Goal: Transaction & Acquisition: Book appointment/travel/reservation

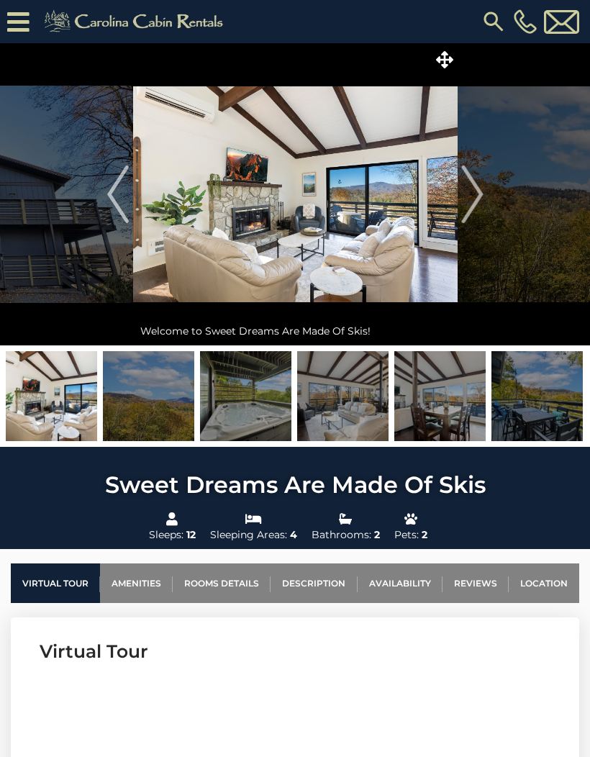
click at [483, 203] on button "Next" at bounding box center [473, 194] width 30 height 302
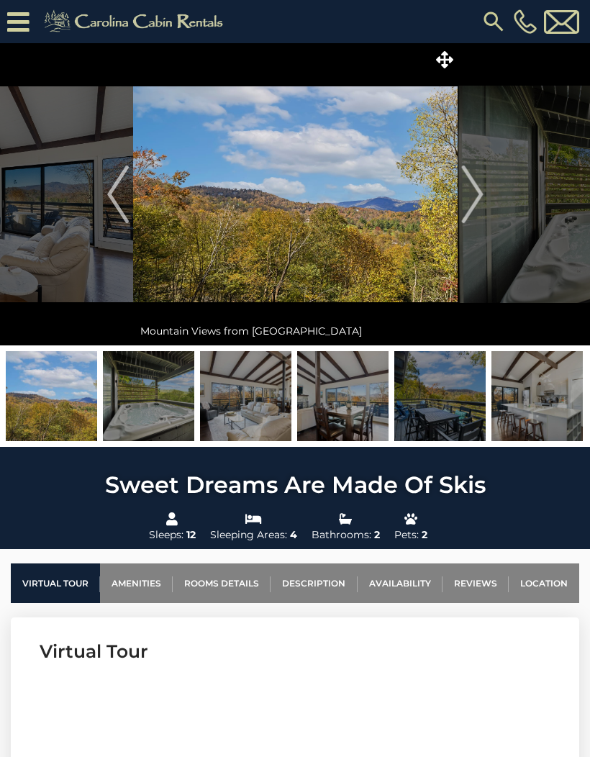
click at [481, 194] on img "Next" at bounding box center [472, 195] width 22 height 58
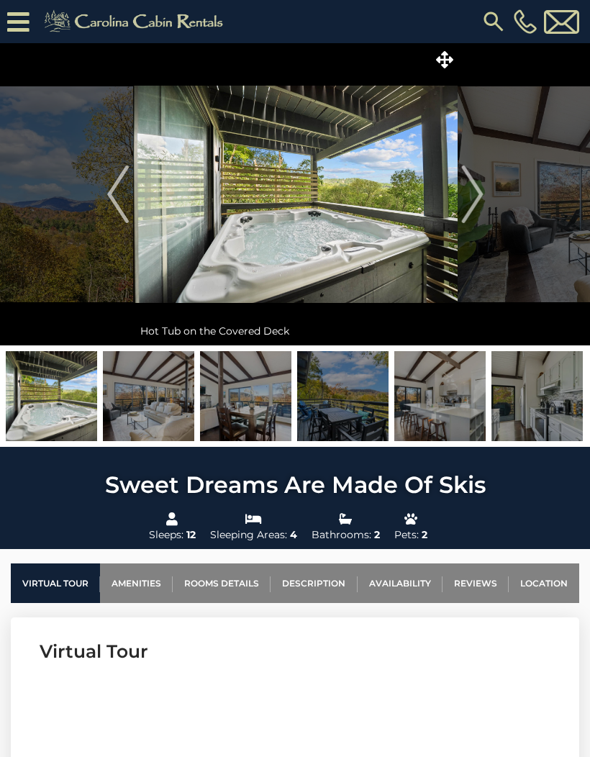
click at [471, 199] on img "Next" at bounding box center [472, 195] width 22 height 58
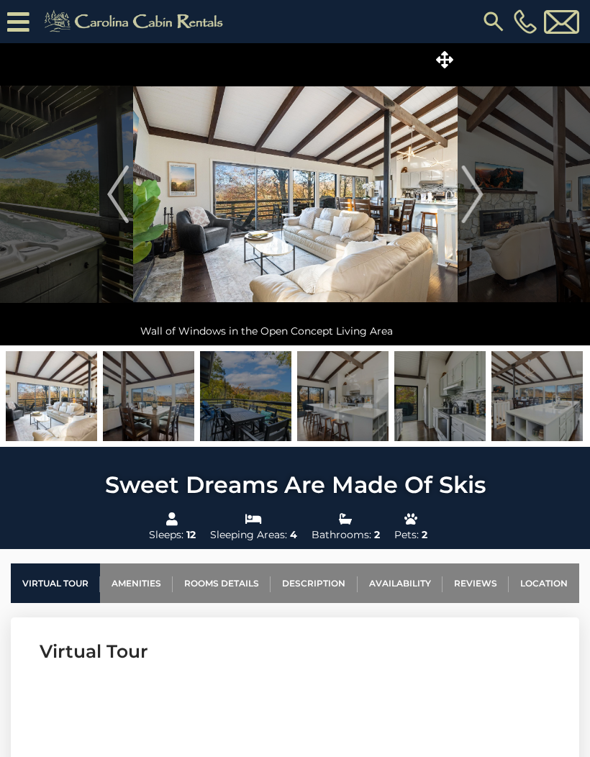
click at [471, 394] on img at bounding box center [439, 396] width 91 height 90
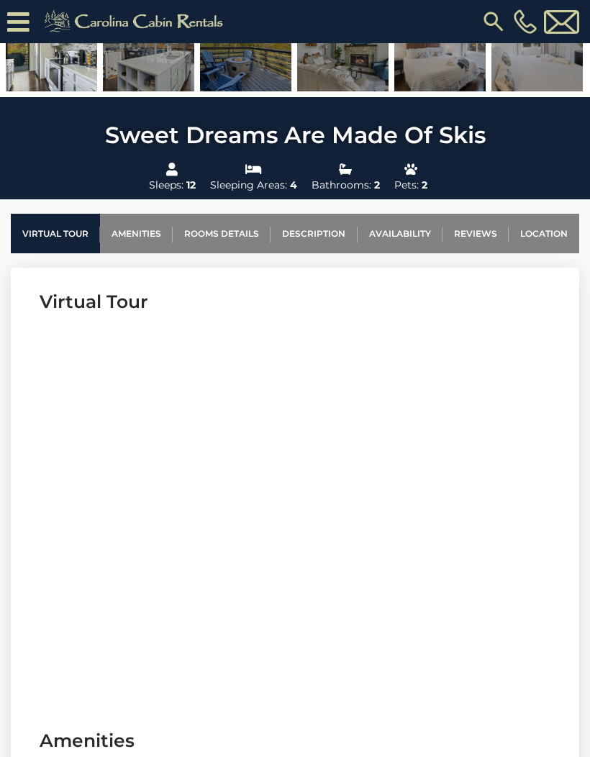
scroll to position [426, 0]
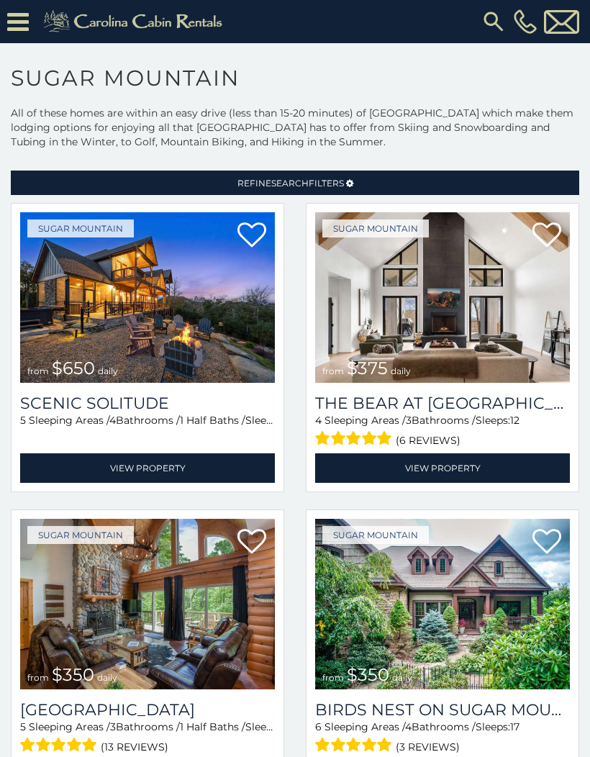
scroll to position [34, 0]
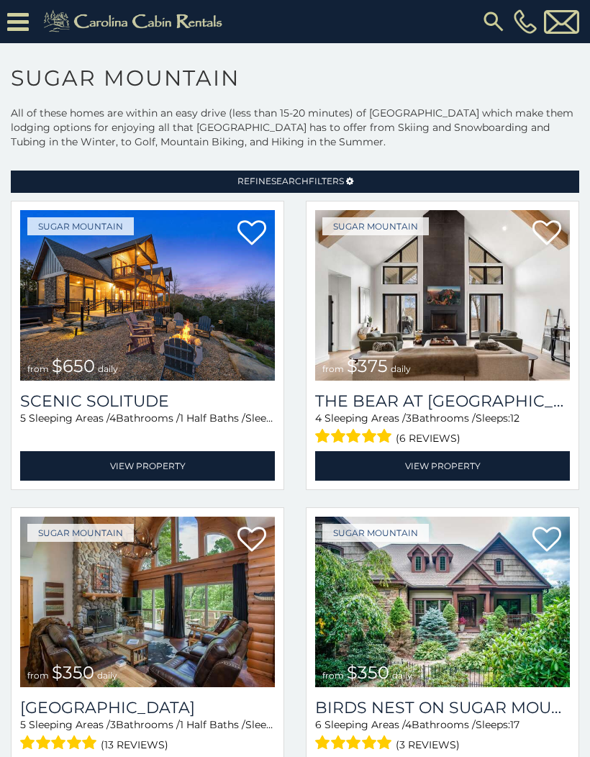
click at [220, 297] on img at bounding box center [147, 295] width 255 height 171
click at [488, 336] on img at bounding box center [442, 295] width 255 height 171
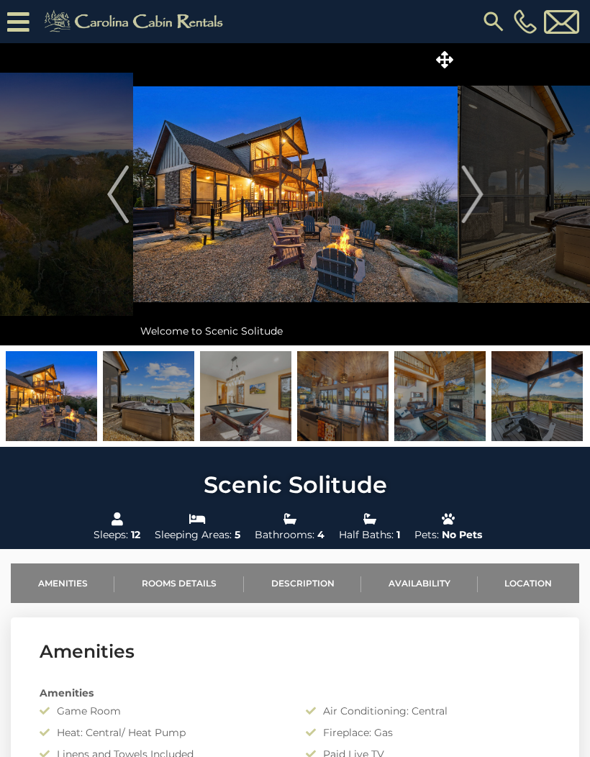
click at [467, 202] on img "Next" at bounding box center [472, 195] width 22 height 58
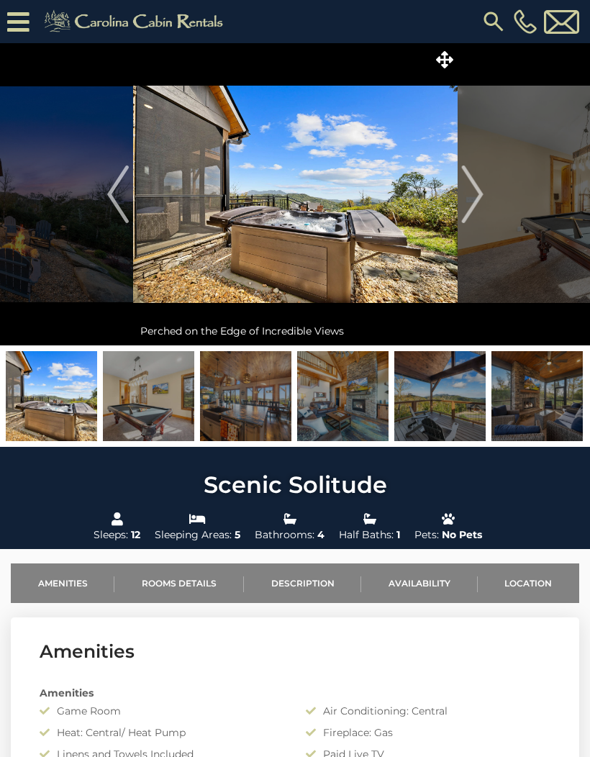
click at [483, 207] on button "Next" at bounding box center [473, 194] width 30 height 302
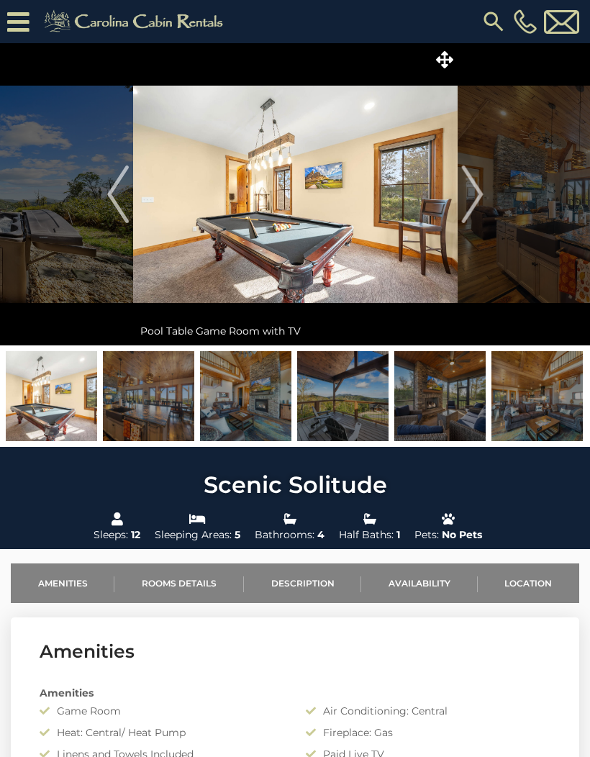
click at [474, 210] on img "Next" at bounding box center [472, 195] width 22 height 58
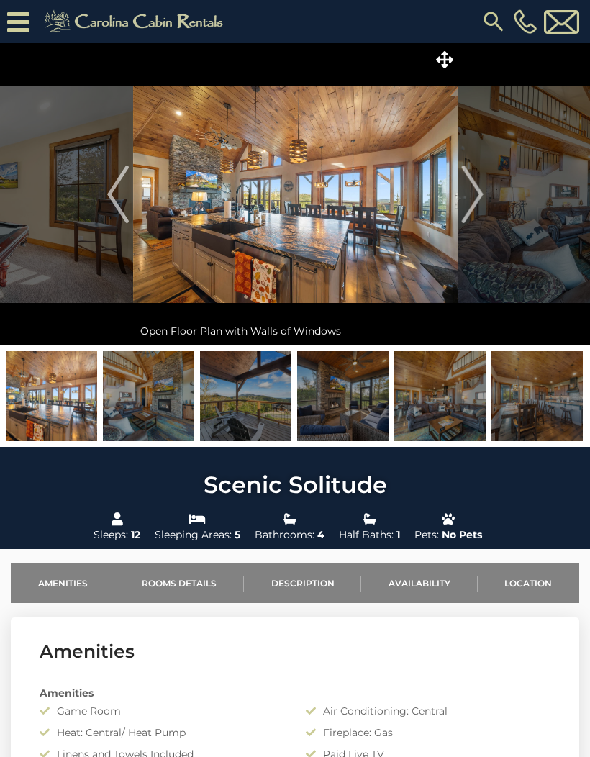
click at [479, 209] on img "Next" at bounding box center [472, 195] width 22 height 58
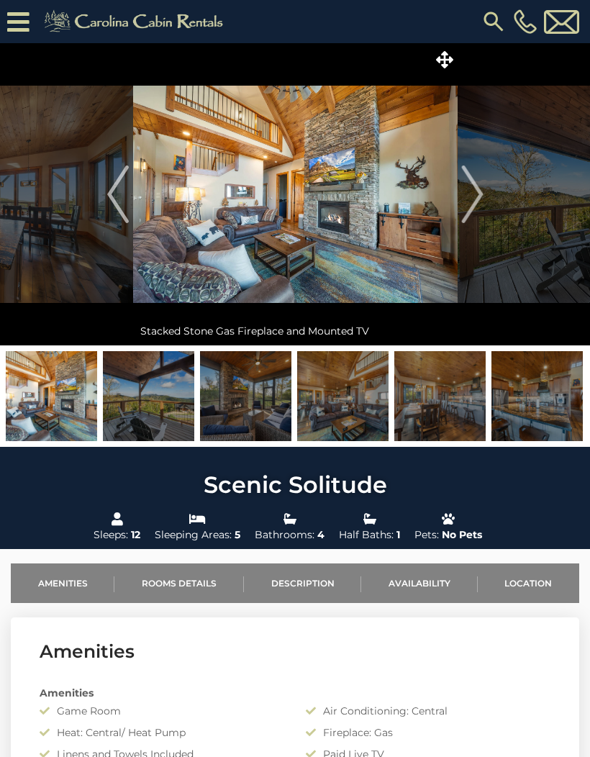
click at [476, 217] on img "Next" at bounding box center [472, 195] width 22 height 58
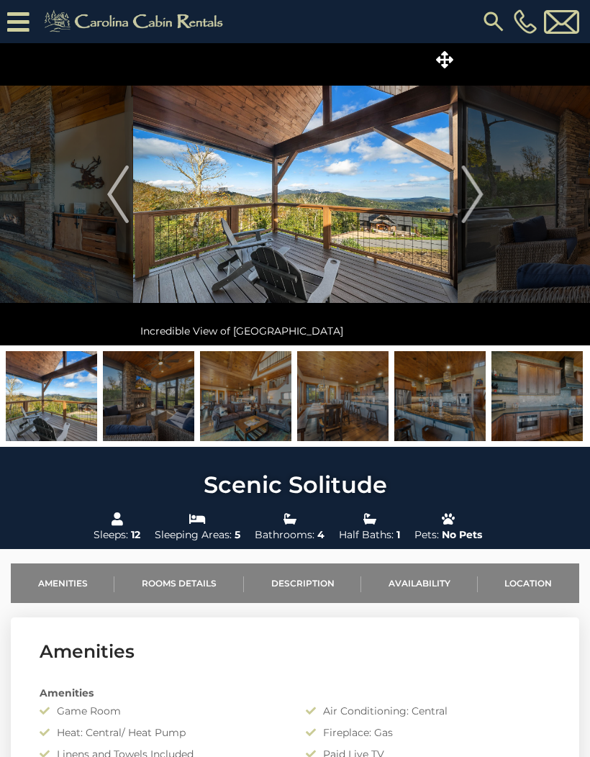
click at [470, 207] on img "Next" at bounding box center [472, 195] width 22 height 58
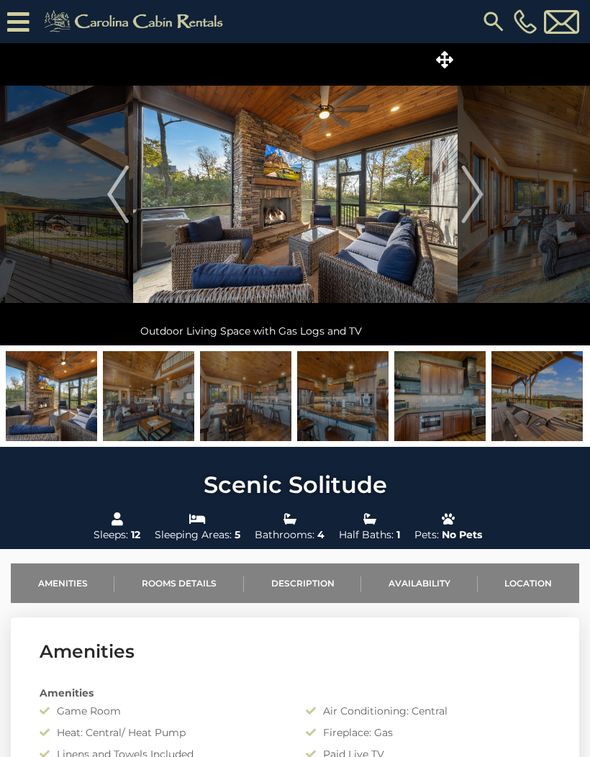
click at [481, 203] on img "Next" at bounding box center [472, 195] width 22 height 58
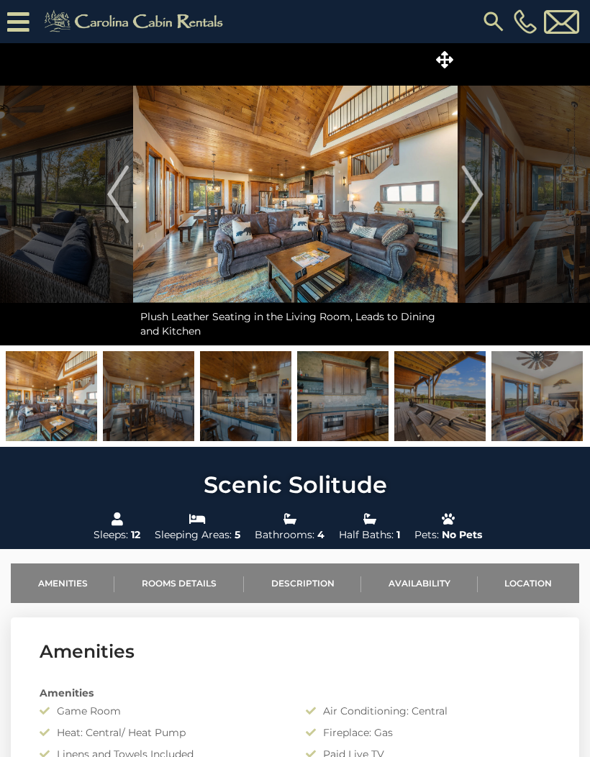
click at [481, 194] on img "Next" at bounding box center [472, 195] width 22 height 58
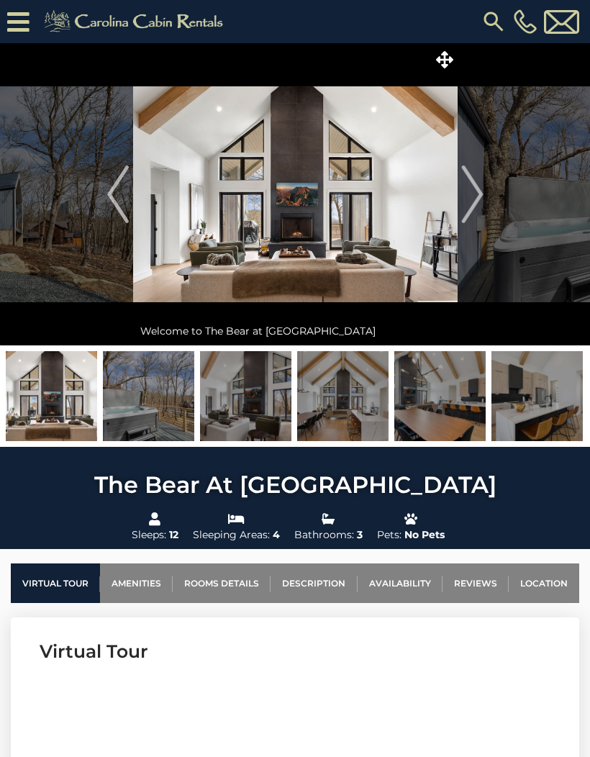
click at [484, 198] on button "Next" at bounding box center [473, 194] width 30 height 302
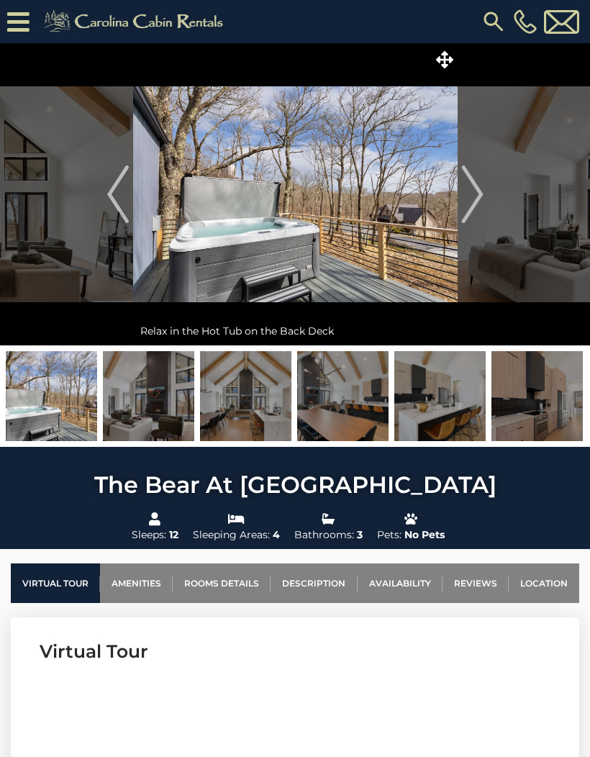
click at [484, 196] on button "Next" at bounding box center [473, 194] width 30 height 302
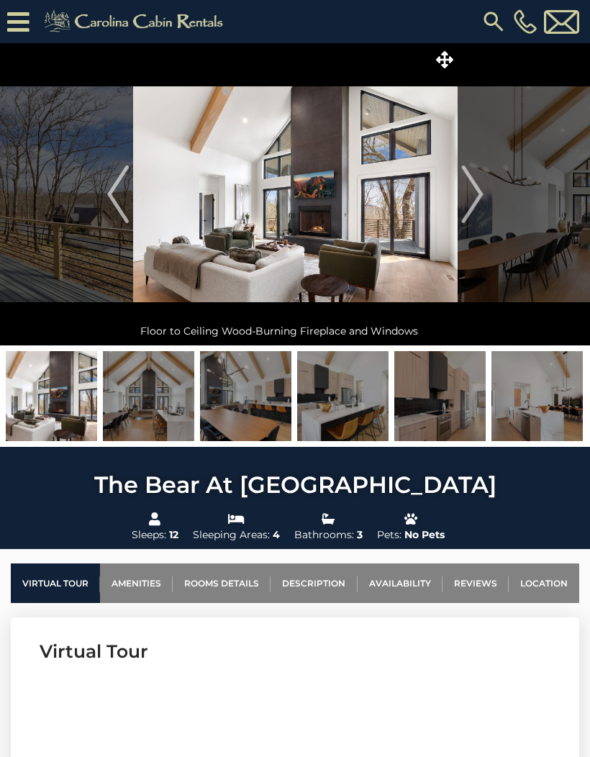
click at [484, 208] on button "Next" at bounding box center [473, 194] width 30 height 302
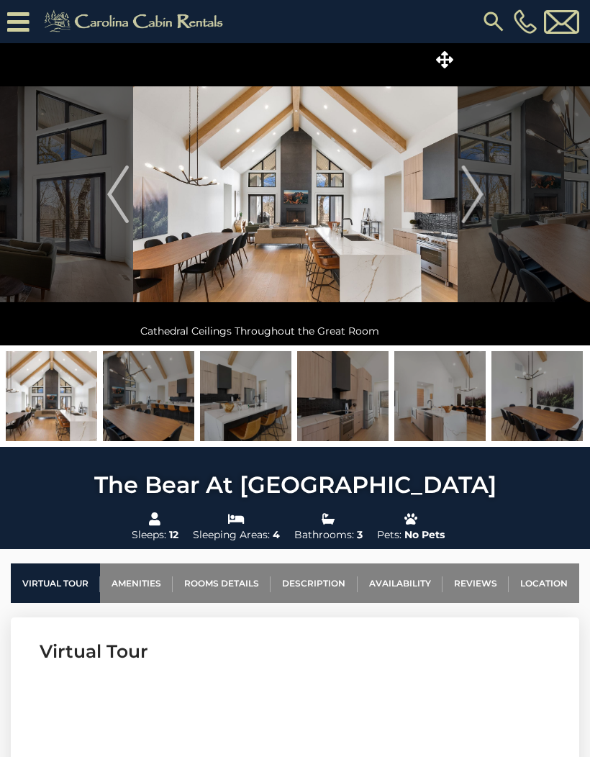
click at [135, 207] on img at bounding box center [295, 194] width 325 height 302
click at [132, 204] on button "Previous" at bounding box center [119, 194] width 30 height 302
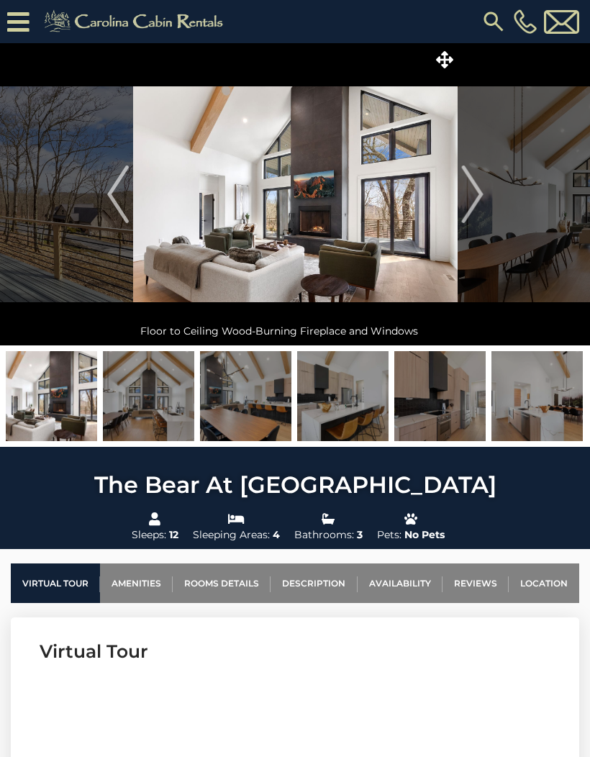
click at [151, 205] on img at bounding box center [295, 194] width 325 height 302
click at [473, 199] on img "Next" at bounding box center [472, 195] width 22 height 58
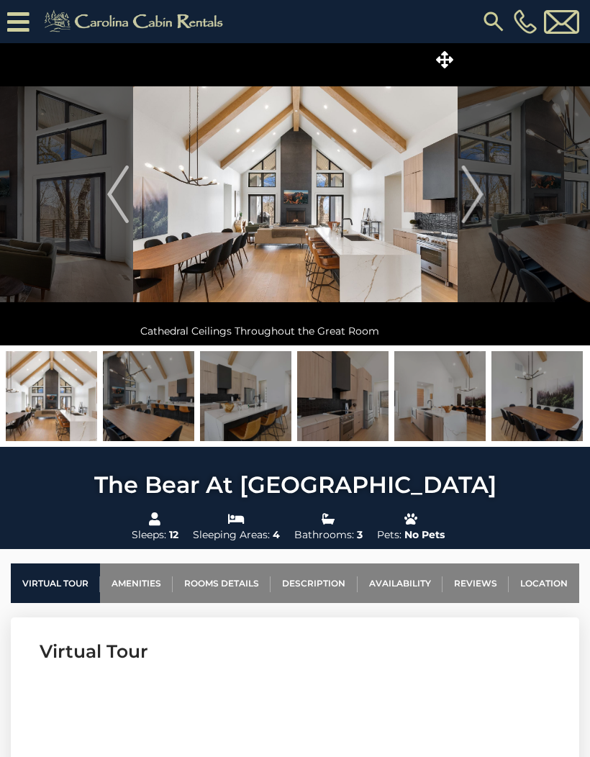
click at [481, 200] on img "Next" at bounding box center [472, 195] width 22 height 58
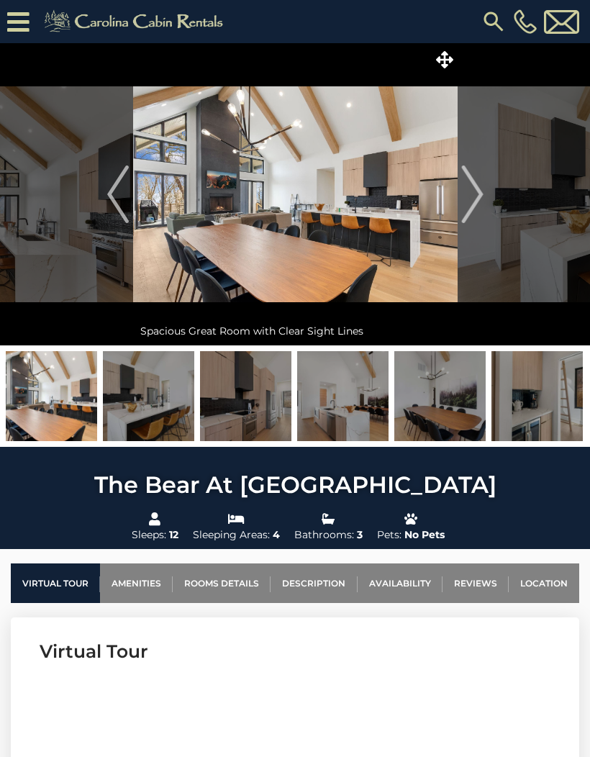
click at [475, 197] on img "Next" at bounding box center [472, 195] width 22 height 58
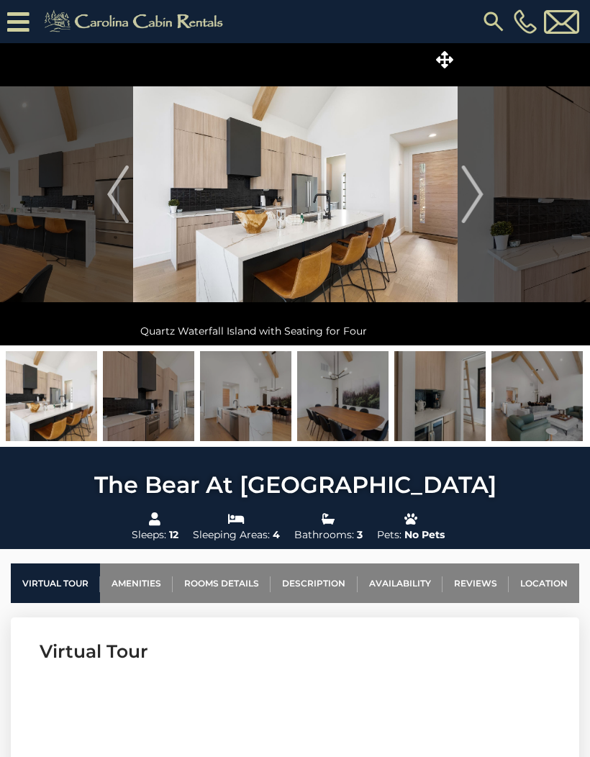
click at [479, 214] on img "Next" at bounding box center [472, 195] width 22 height 58
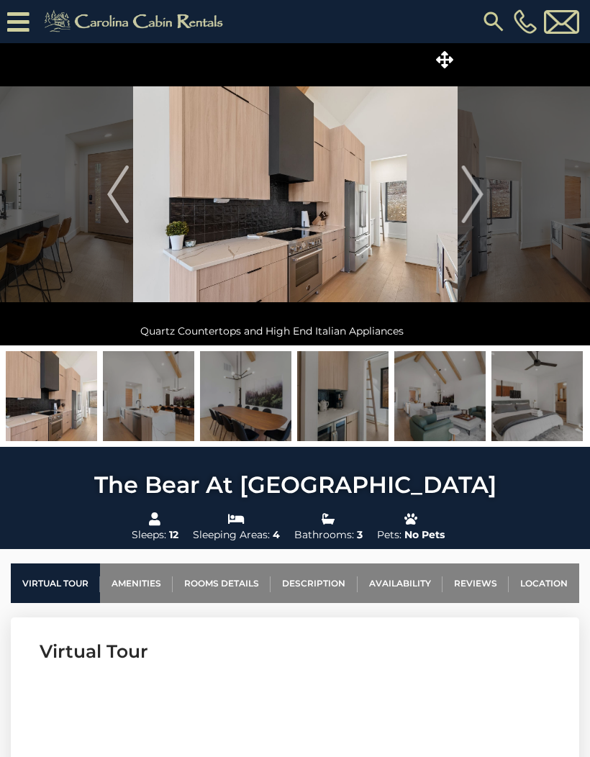
click at [479, 207] on img "Next" at bounding box center [472, 195] width 22 height 58
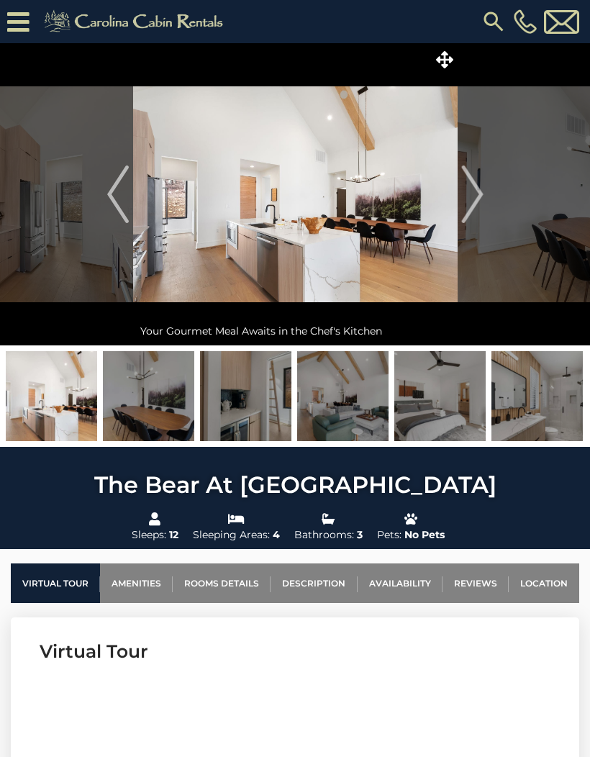
click at [481, 204] on img "Next" at bounding box center [472, 195] width 22 height 58
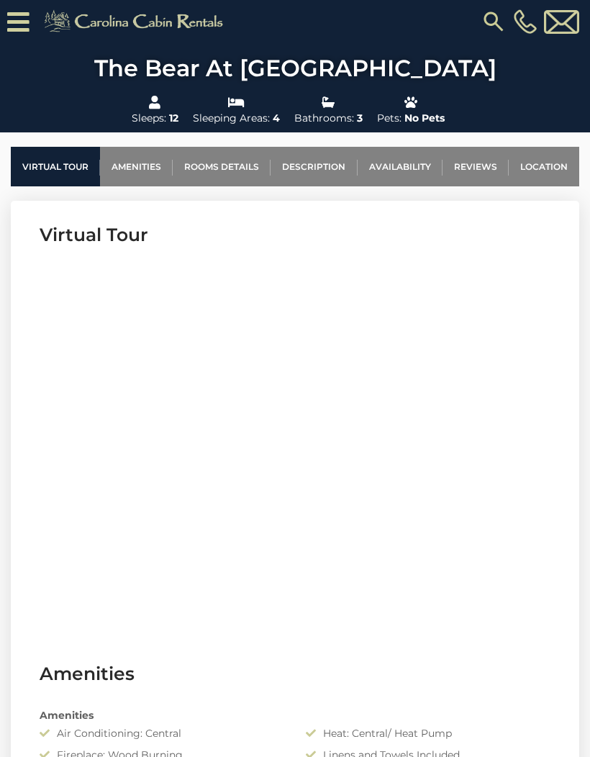
scroll to position [446, 0]
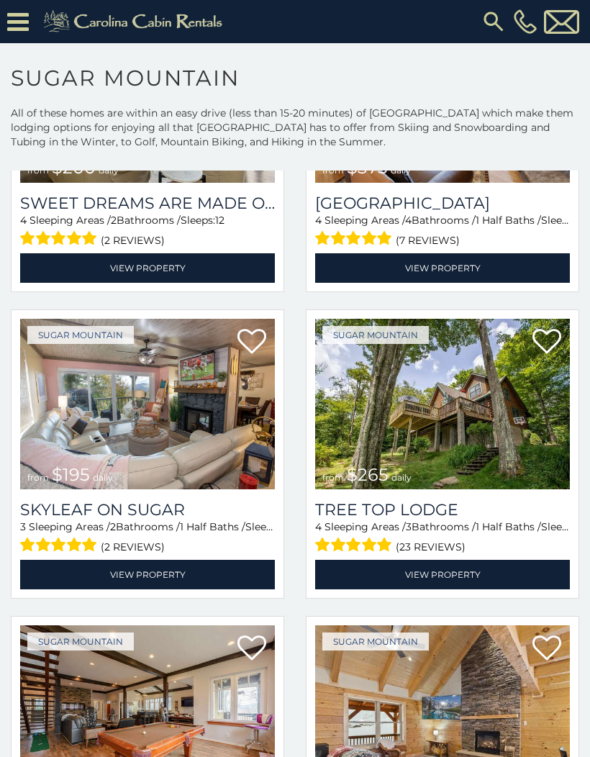
scroll to position [865, 0]
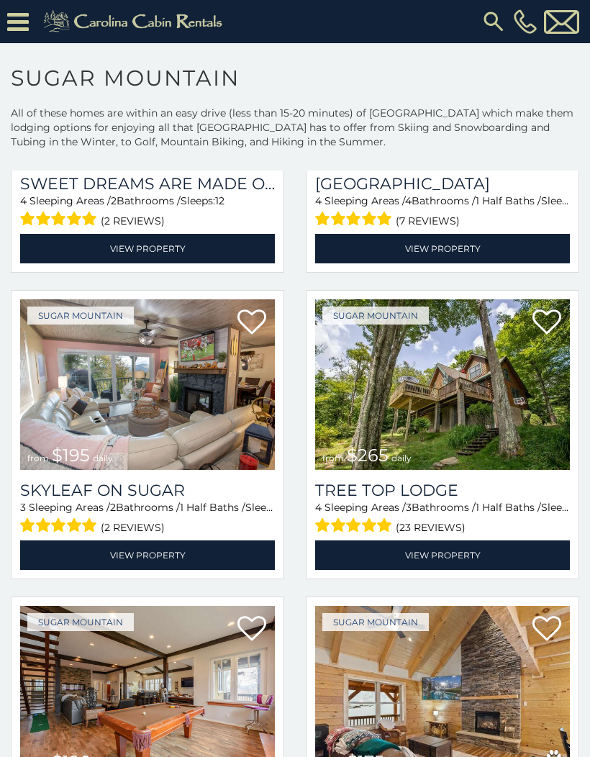
click at [95, 427] on img at bounding box center [147, 384] width 255 height 171
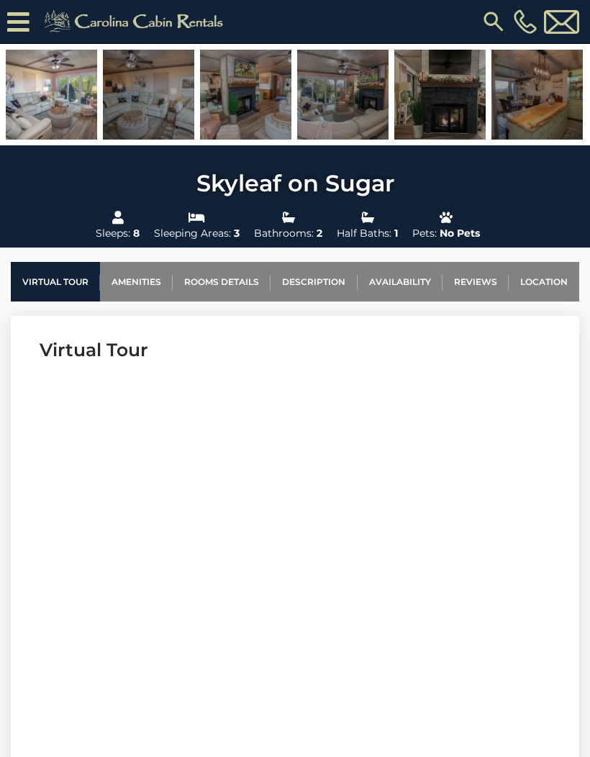
scroll to position [378, 0]
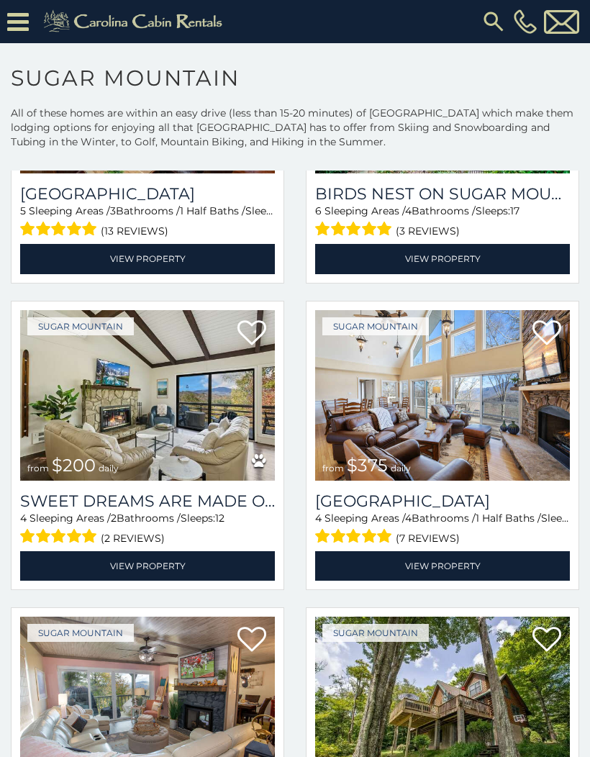
scroll to position [549, 0]
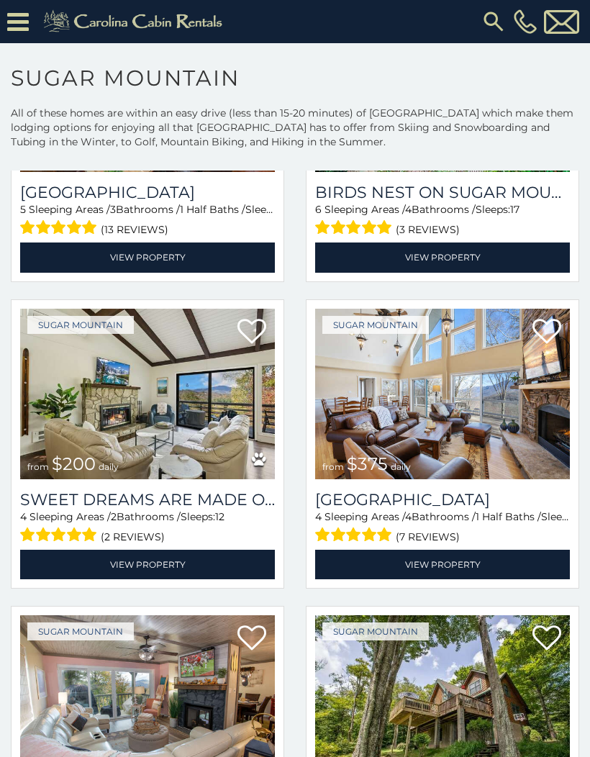
click at [528, 421] on img at bounding box center [442, 394] width 255 height 171
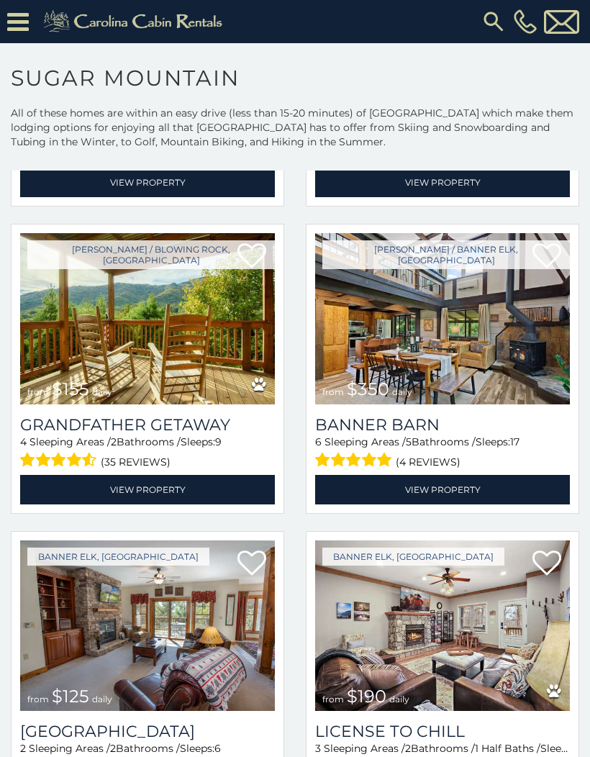
scroll to position [3387, 0]
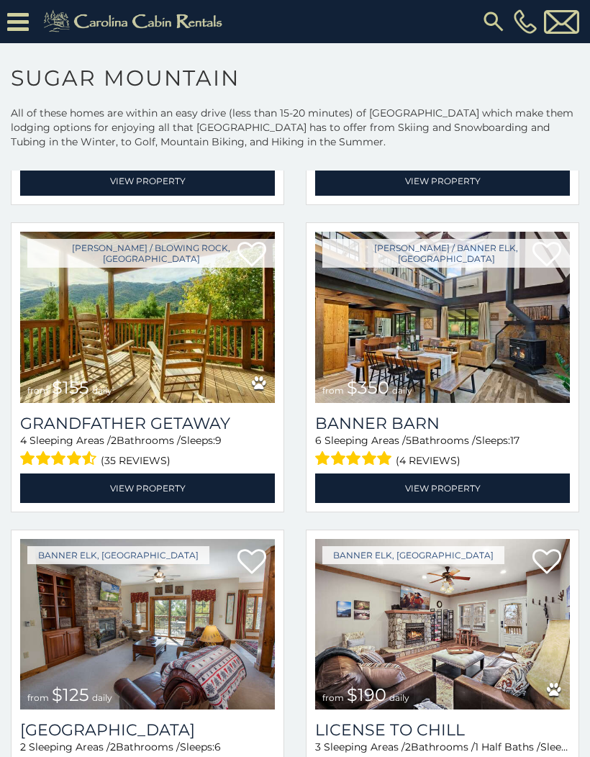
click at [546, 4] on div "[PHONE_NUMBER]" at bounding box center [410, 21] width 345 height 43
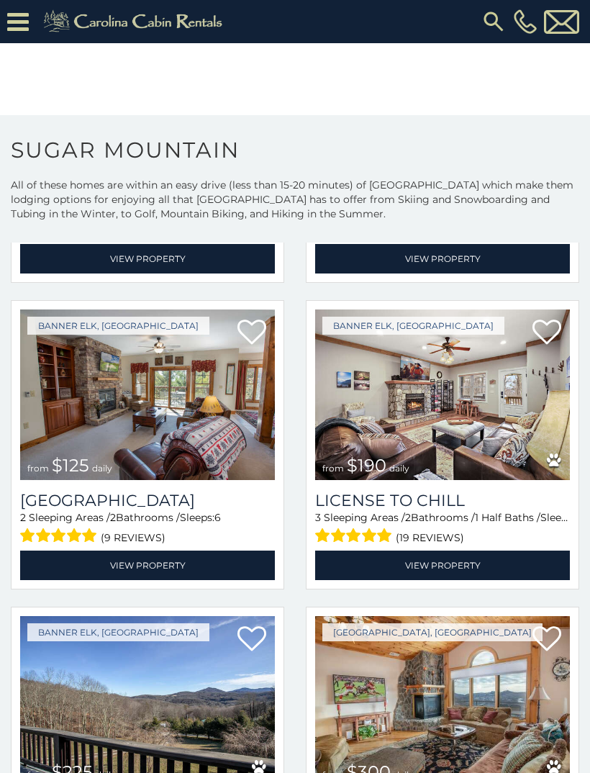
scroll to position [3679, 0]
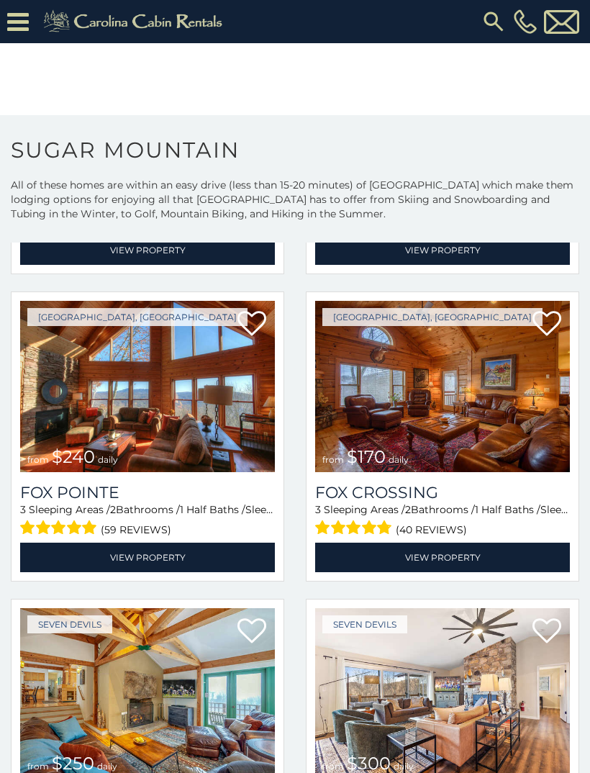
scroll to position [4308, 0]
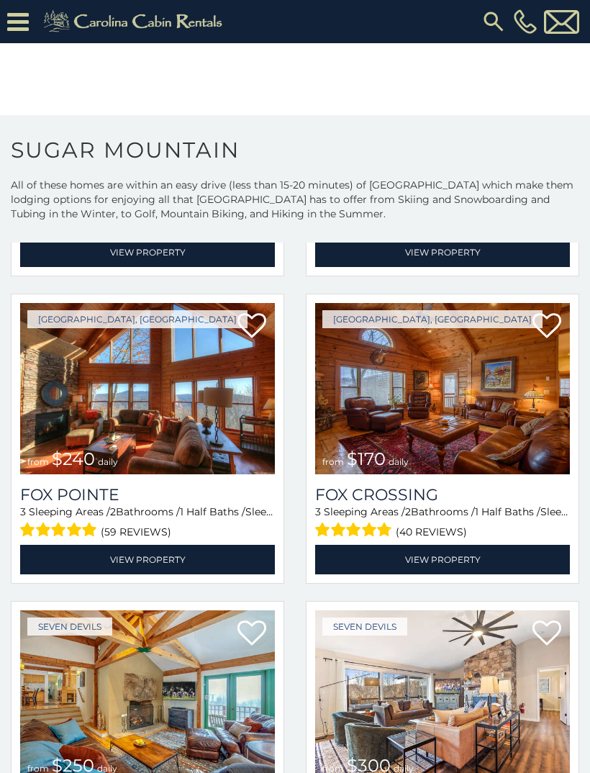
click at [55, 435] on img at bounding box center [147, 388] width 255 height 171
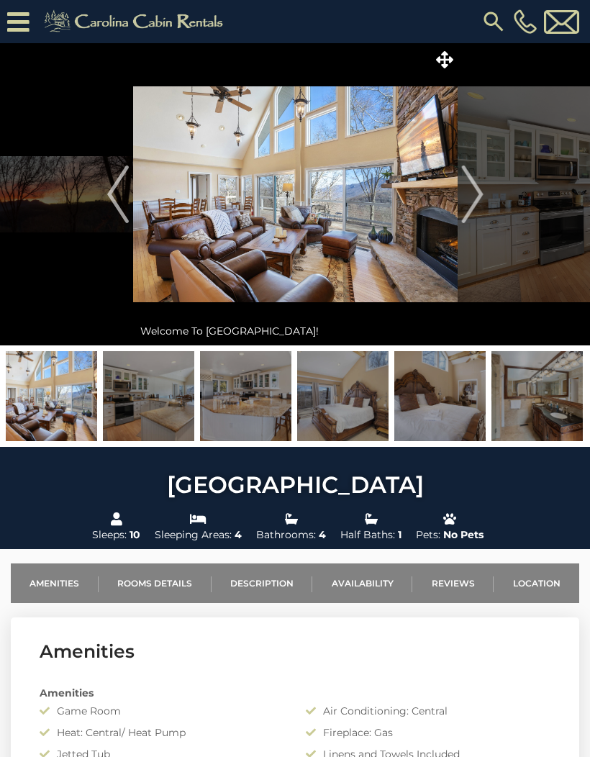
click at [481, 205] on img "Next" at bounding box center [472, 195] width 22 height 58
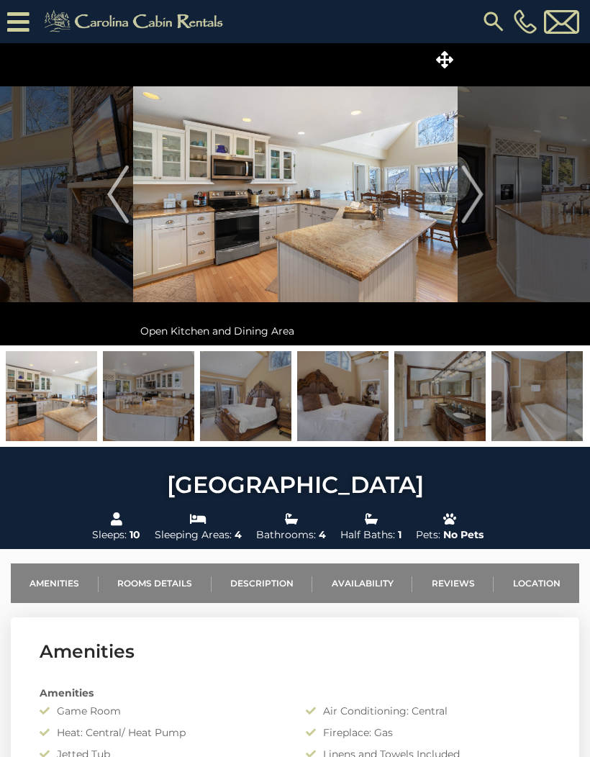
click at [485, 204] on button "Next" at bounding box center [473, 194] width 30 height 302
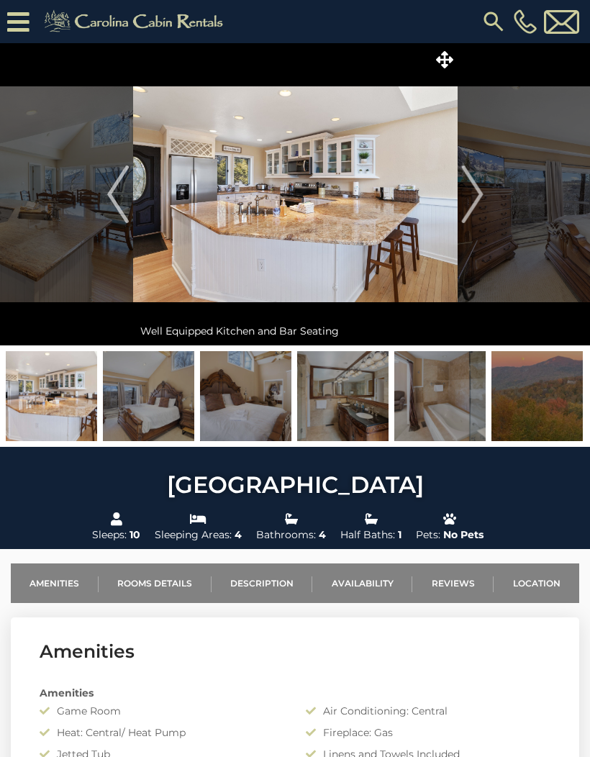
click at [463, 401] on img at bounding box center [439, 396] width 91 height 90
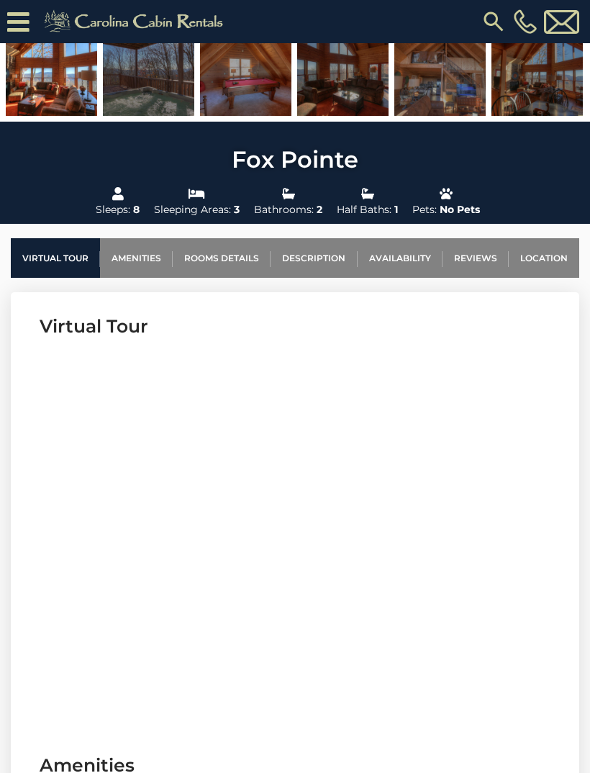
scroll to position [357, 0]
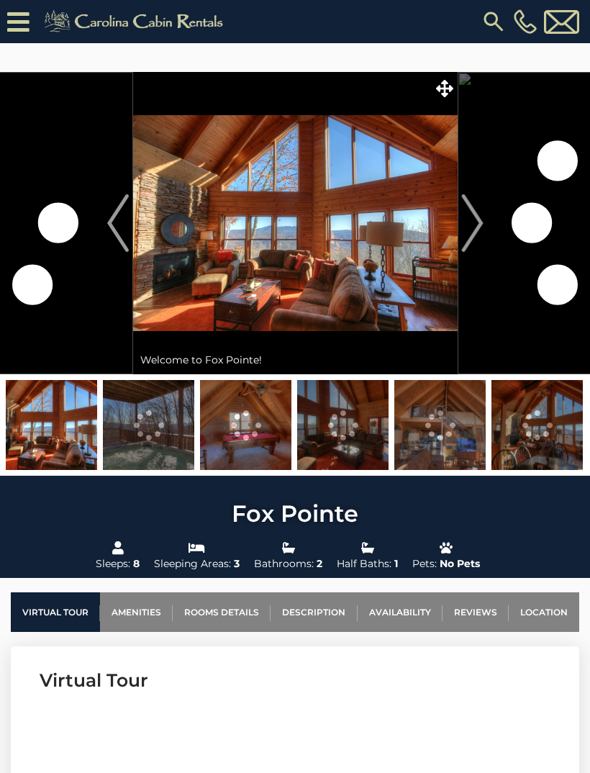
scroll to position [358, 0]
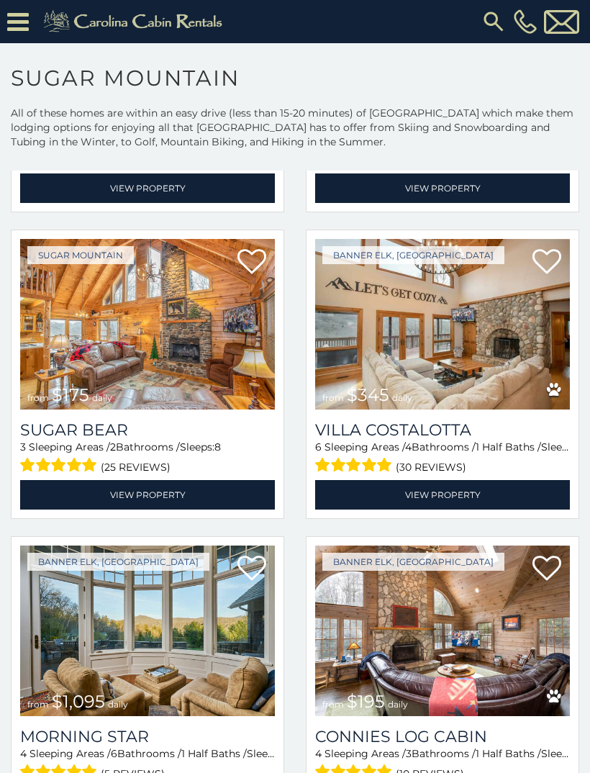
scroll to position [1814, 0]
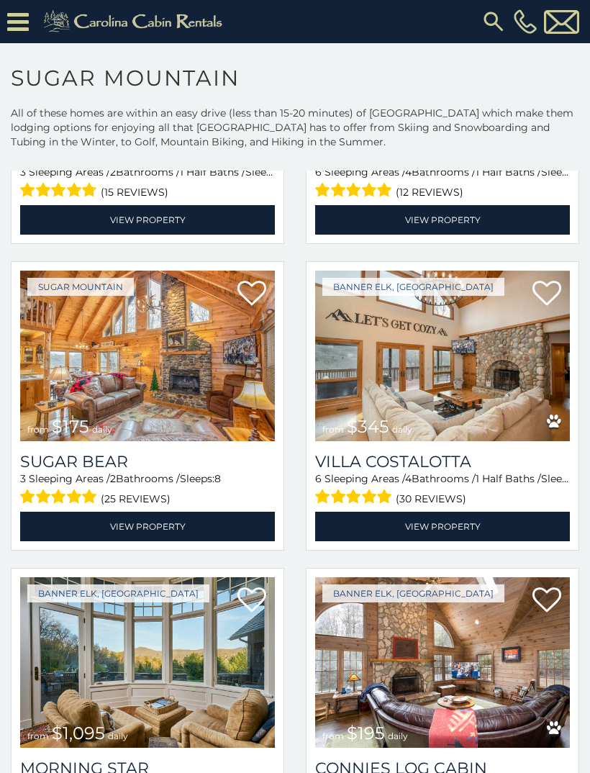
click at [494, 397] on img at bounding box center [442, 356] width 255 height 171
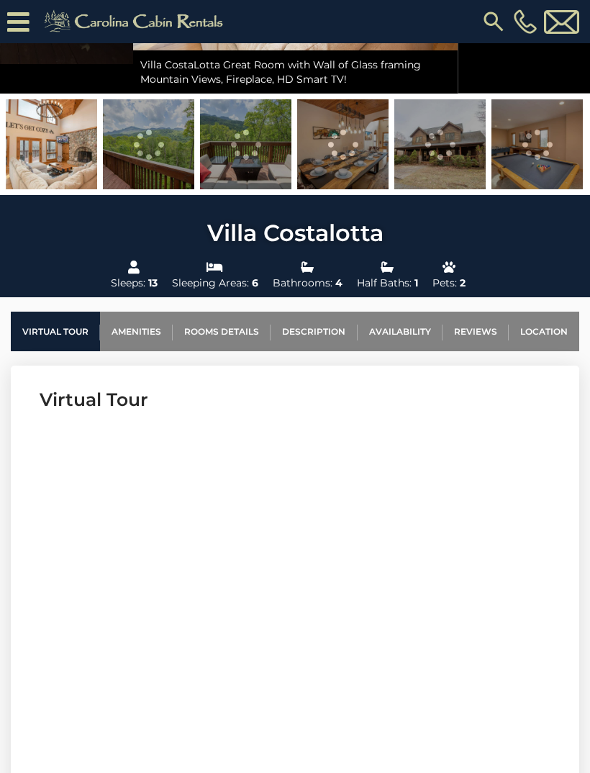
scroll to position [285, 0]
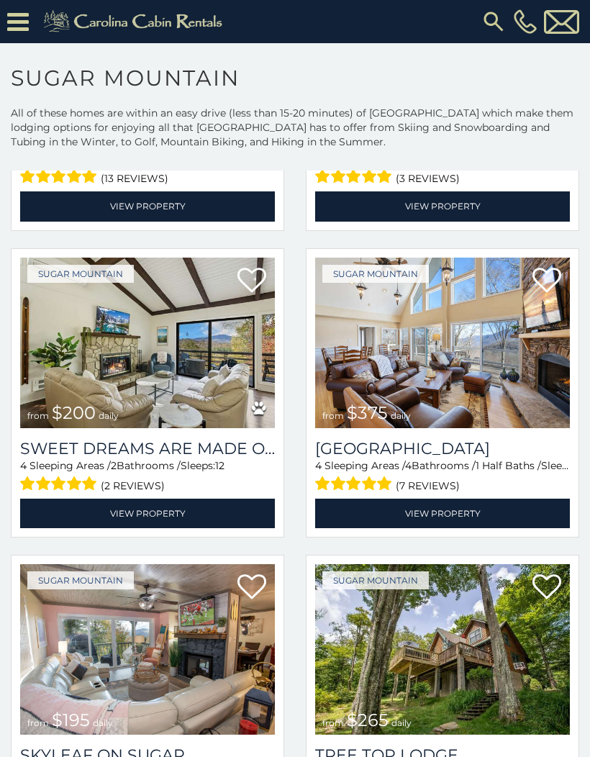
scroll to position [601, 0]
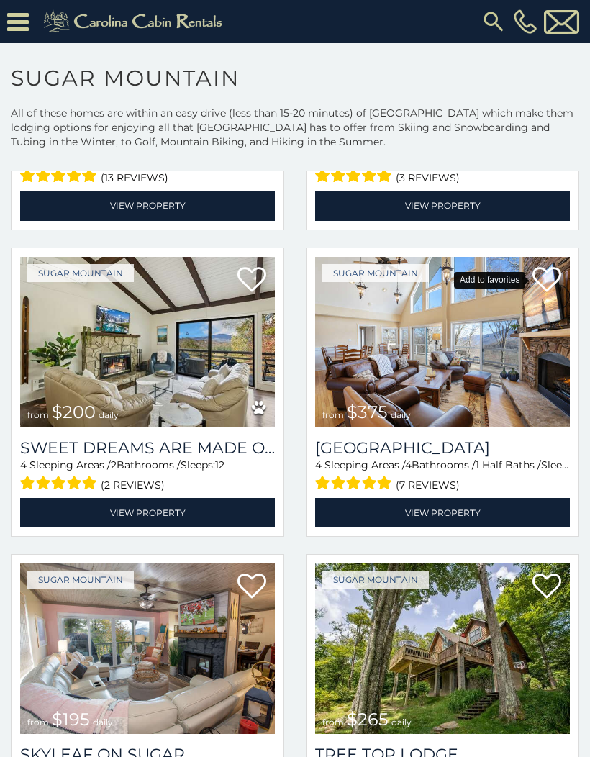
click at [545, 284] on icon at bounding box center [547, 280] width 29 height 29
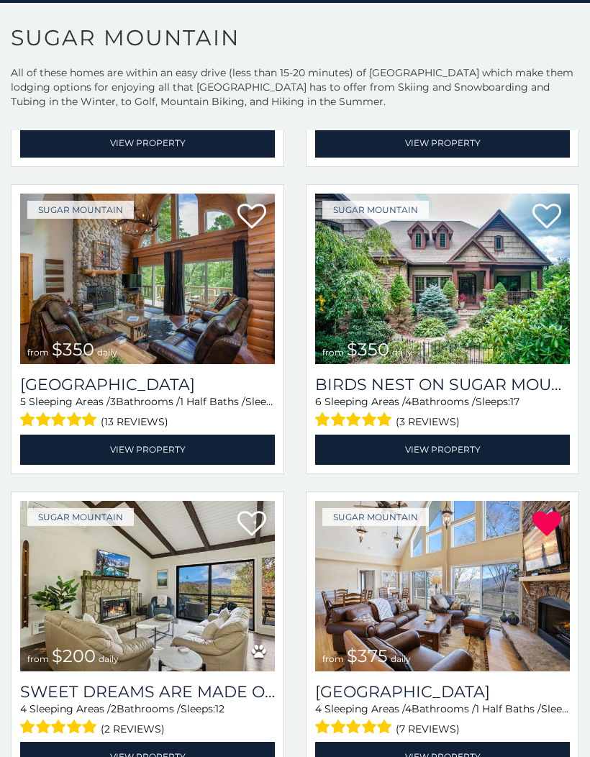
scroll to position [318, 0]
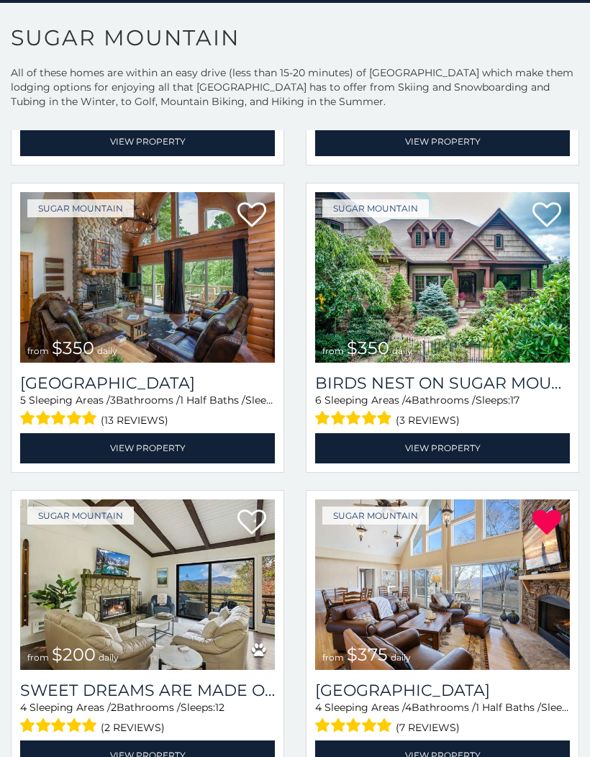
click at [255, 515] on icon at bounding box center [251, 522] width 29 height 29
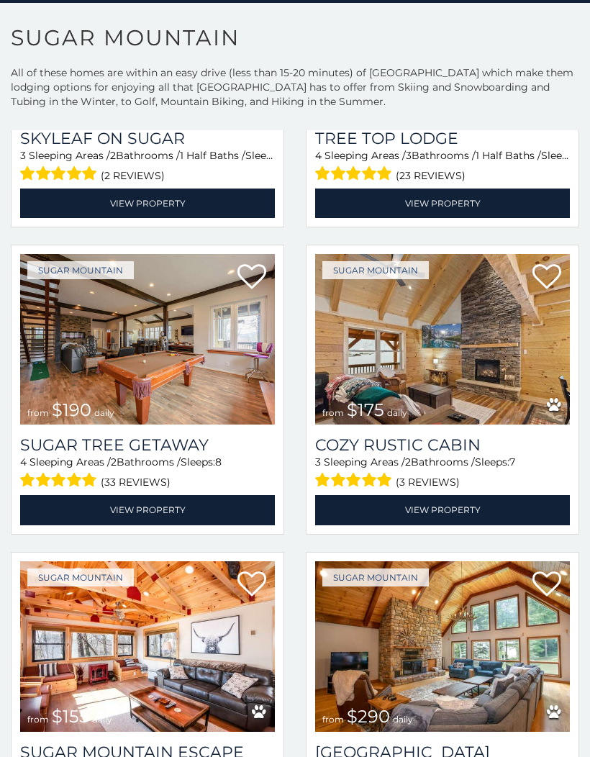
scroll to position [1201, 0]
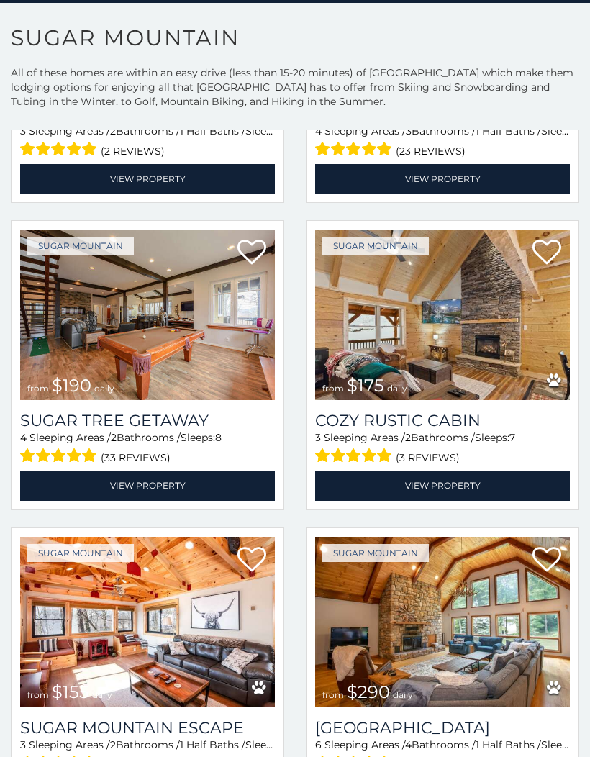
click at [84, 312] on img at bounding box center [147, 315] width 255 height 171
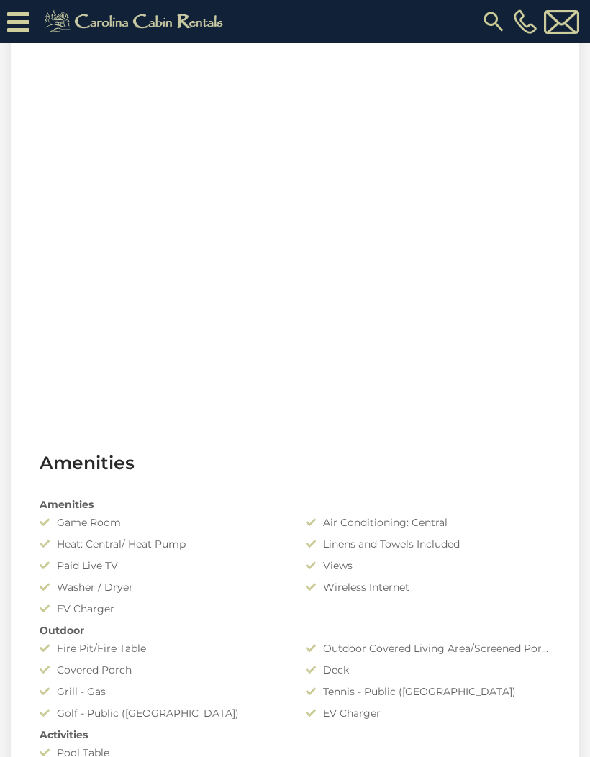
scroll to position [1056, 0]
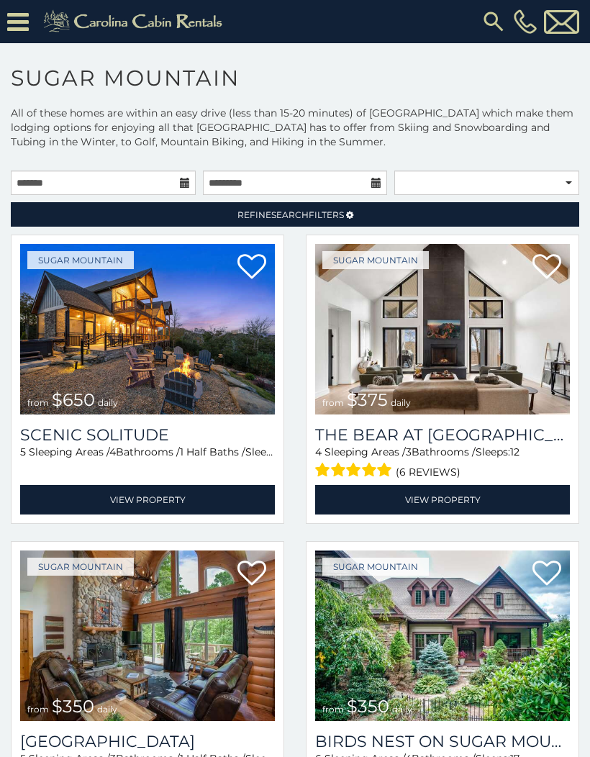
click at [129, 322] on img at bounding box center [147, 329] width 255 height 171
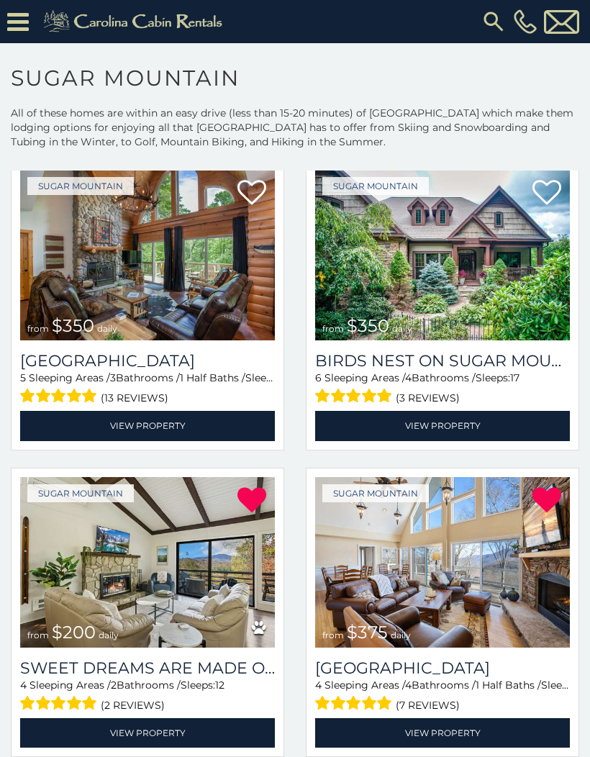
scroll to position [381, 0]
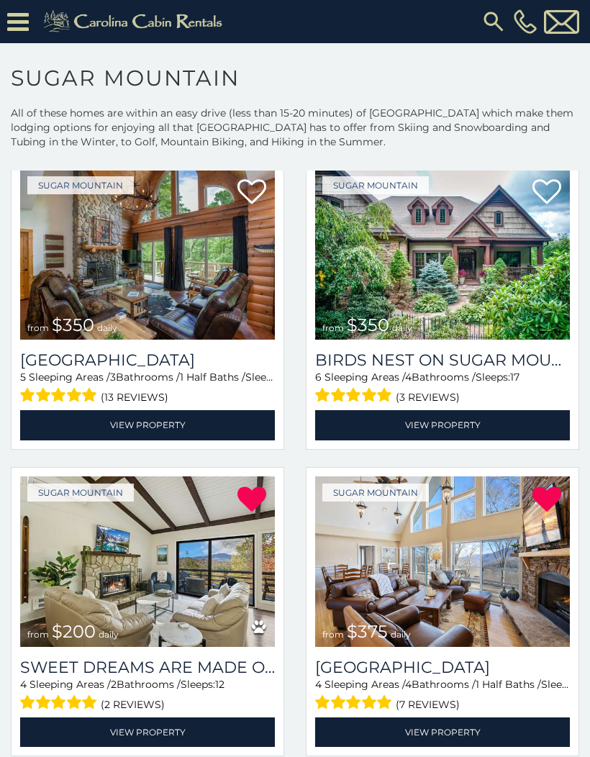
click at [517, 270] on img at bounding box center [442, 254] width 255 height 171
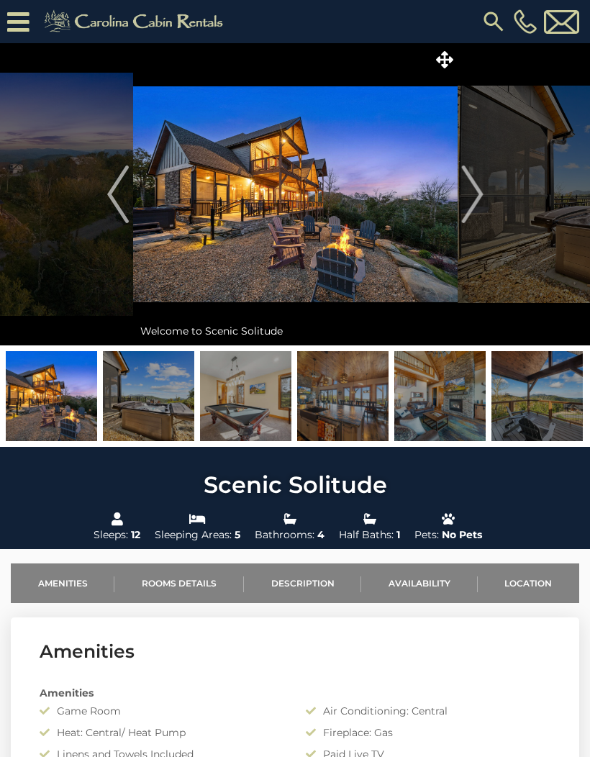
click at [476, 180] on img "Next" at bounding box center [472, 195] width 22 height 58
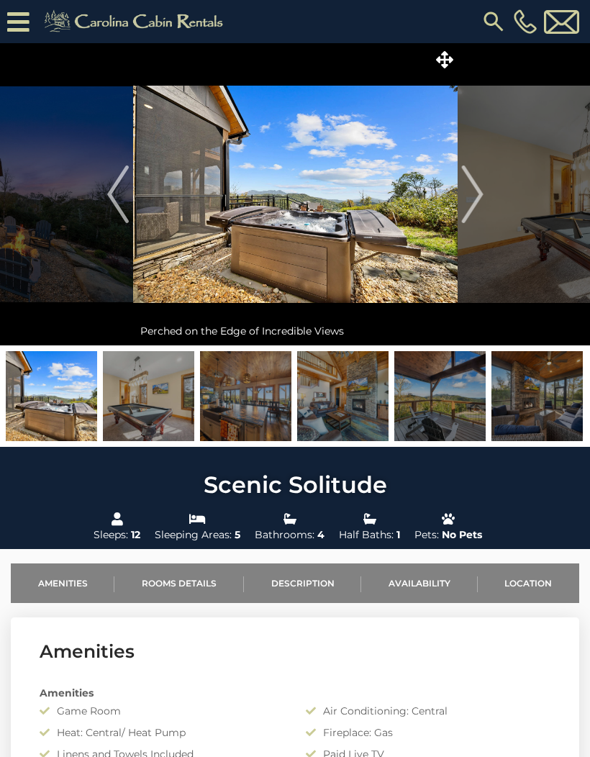
click at [476, 189] on img "Next" at bounding box center [472, 195] width 22 height 58
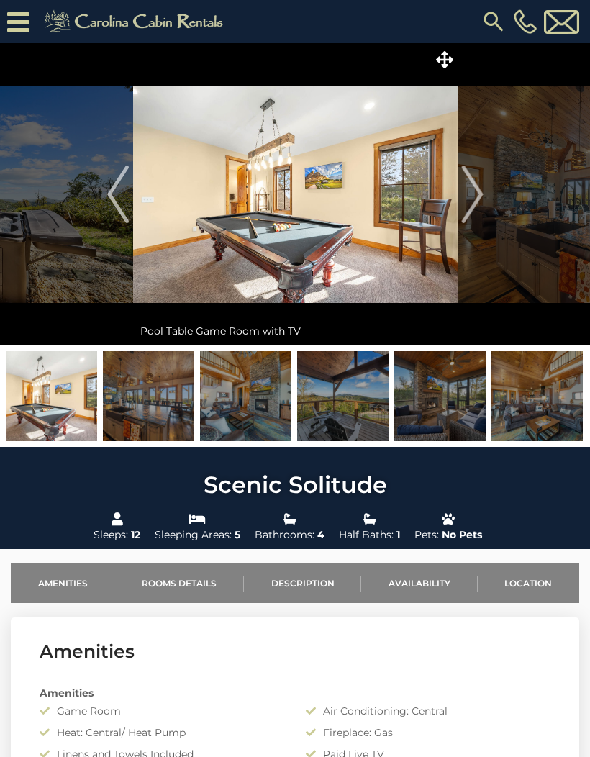
click at [475, 192] on img "Next" at bounding box center [472, 195] width 22 height 58
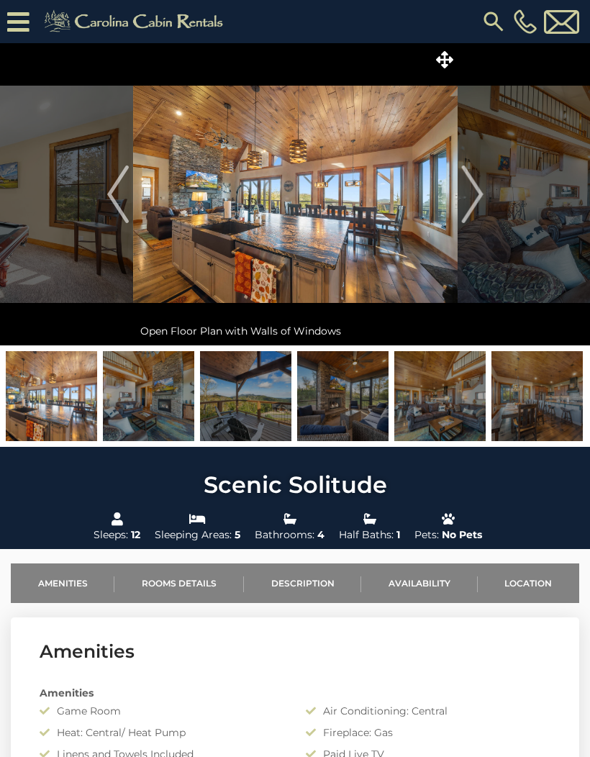
click at [480, 189] on img "Next" at bounding box center [472, 195] width 22 height 58
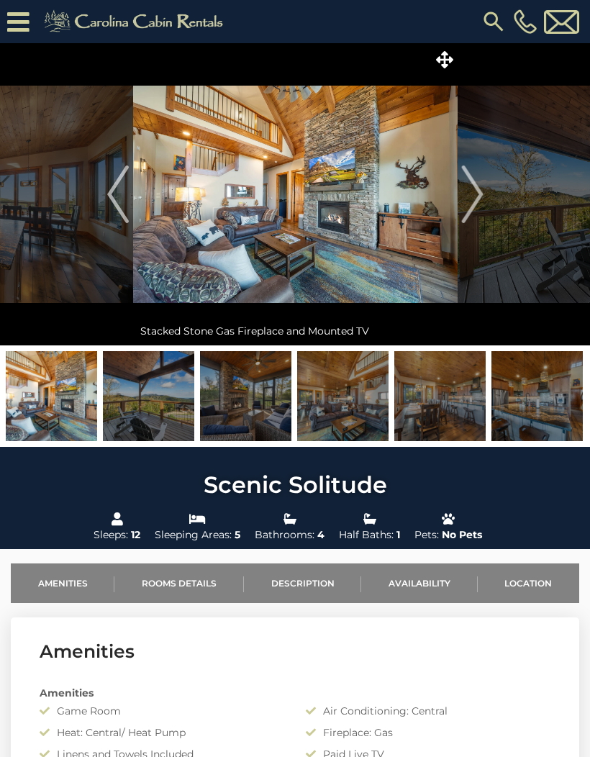
click at [474, 189] on img "Next" at bounding box center [472, 195] width 22 height 58
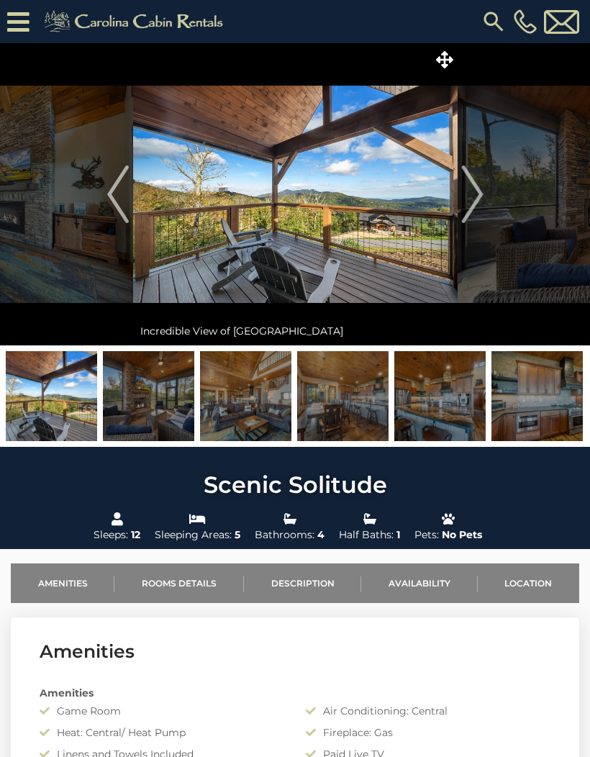
click at [480, 181] on img "Next" at bounding box center [472, 195] width 22 height 58
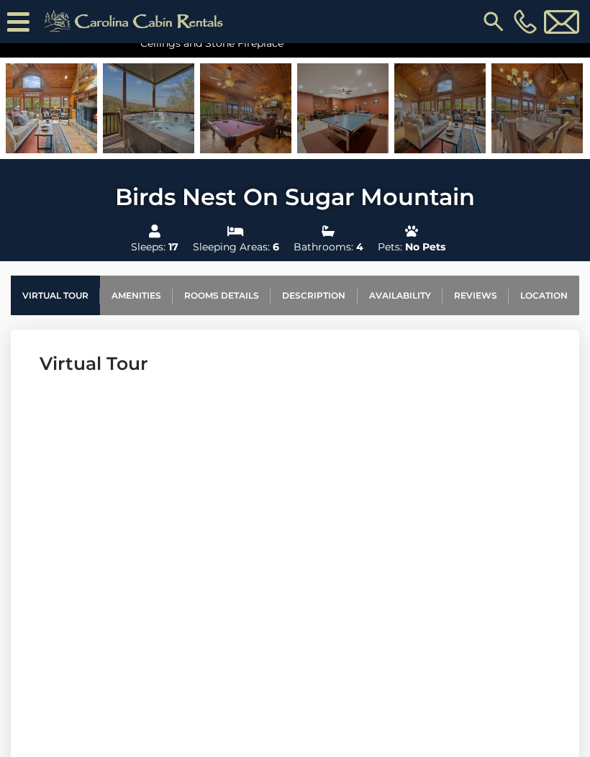
scroll to position [320, 0]
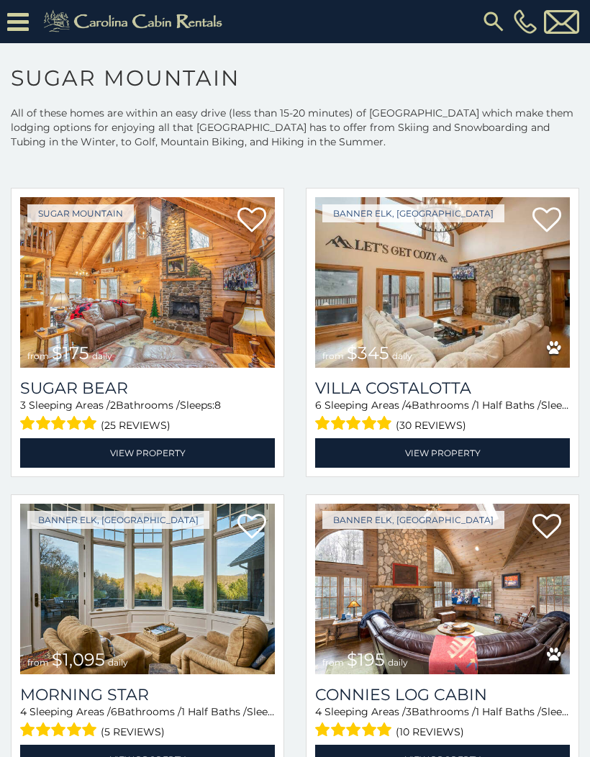
scroll to position [1887, 0]
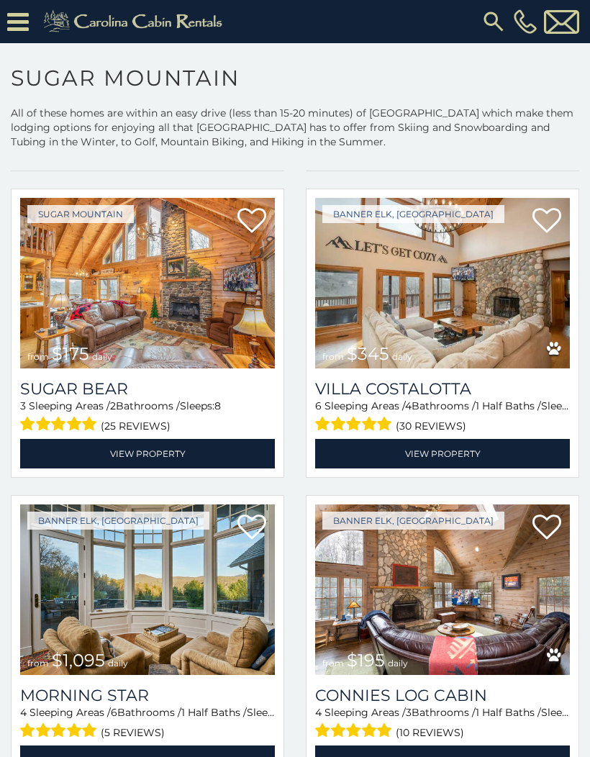
click at [547, 225] on icon at bounding box center [547, 221] width 29 height 29
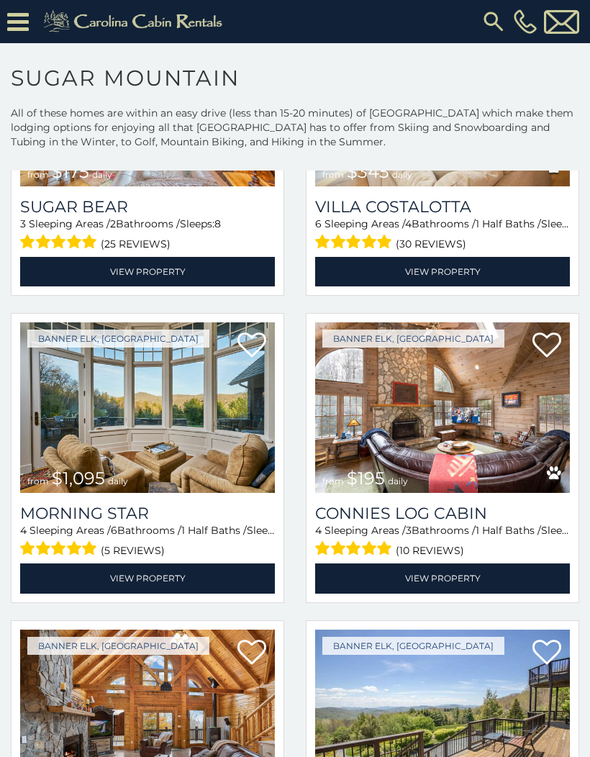
scroll to position [2071, 0]
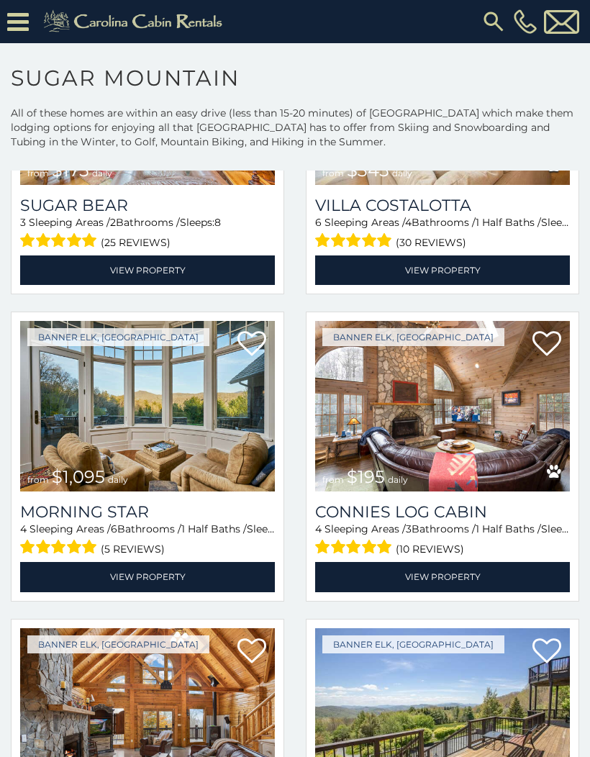
click at [210, 592] on link "View Property" at bounding box center [147, 577] width 255 height 30
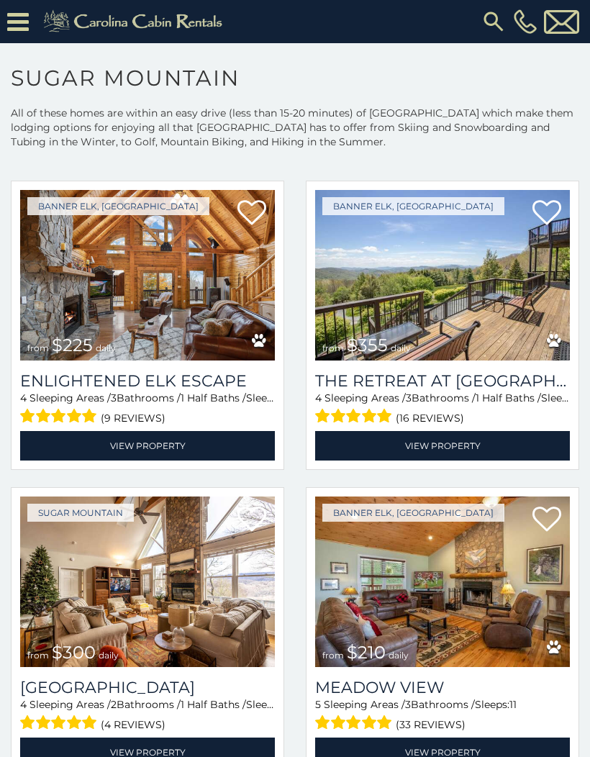
scroll to position [2489, 0]
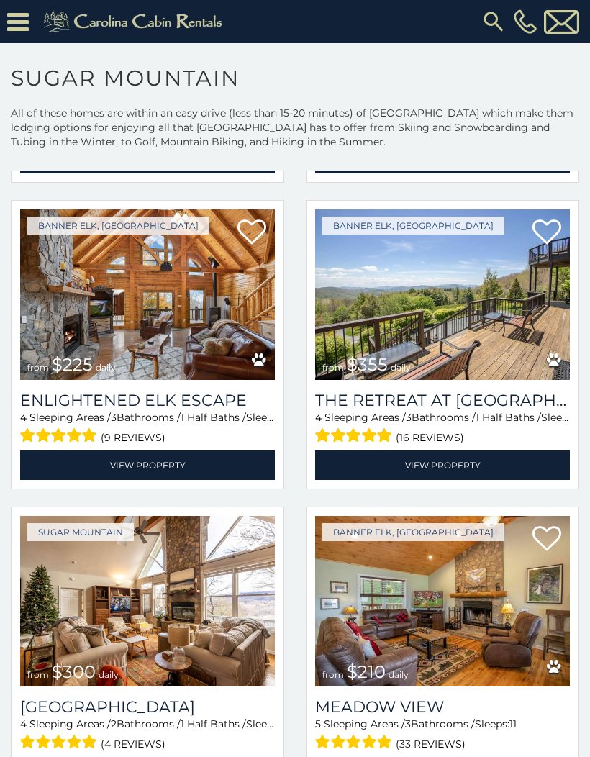
click at [504, 476] on link "View Property" at bounding box center [442, 466] width 255 height 30
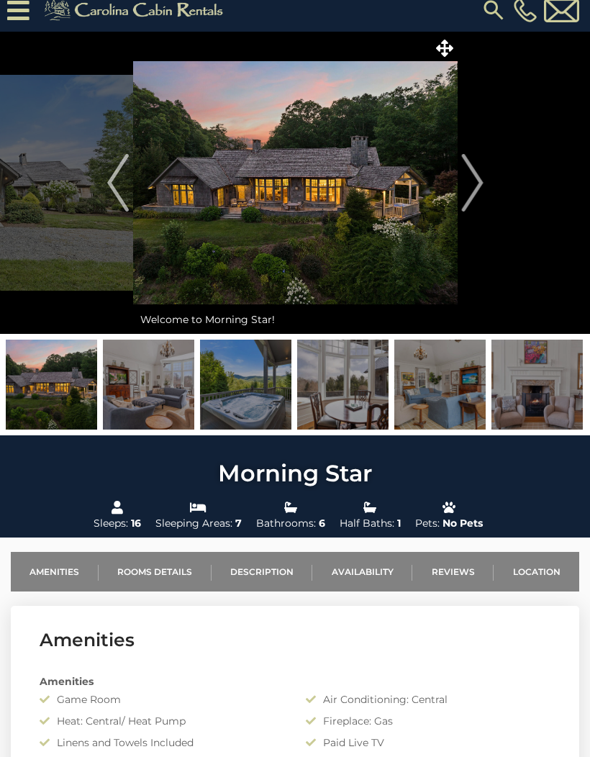
scroll to position [13, 0]
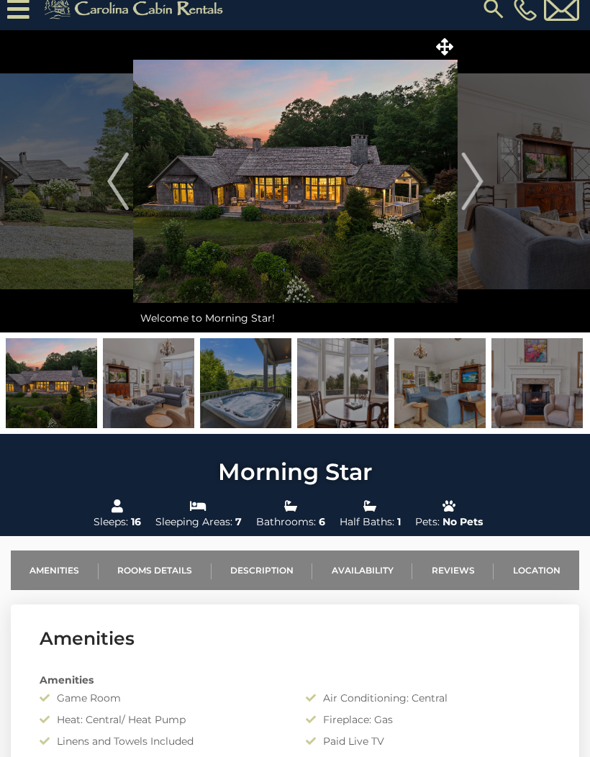
click at [36, 377] on img at bounding box center [51, 383] width 91 height 90
click at [124, 401] on img at bounding box center [148, 383] width 91 height 90
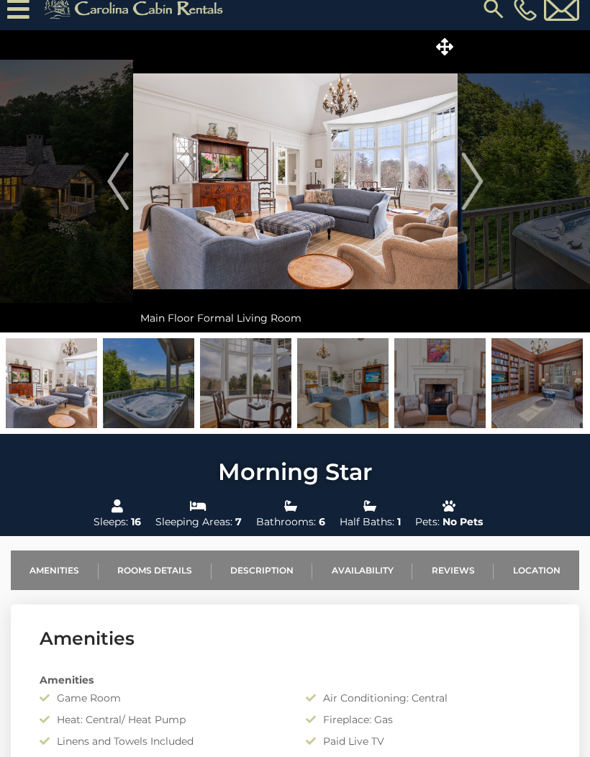
click at [214, 388] on img at bounding box center [245, 383] width 91 height 90
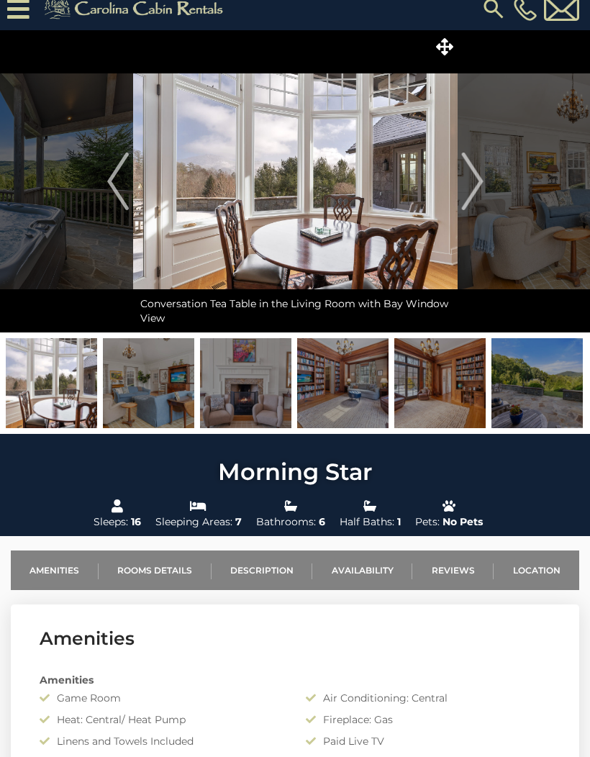
click at [232, 390] on img at bounding box center [245, 383] width 91 height 90
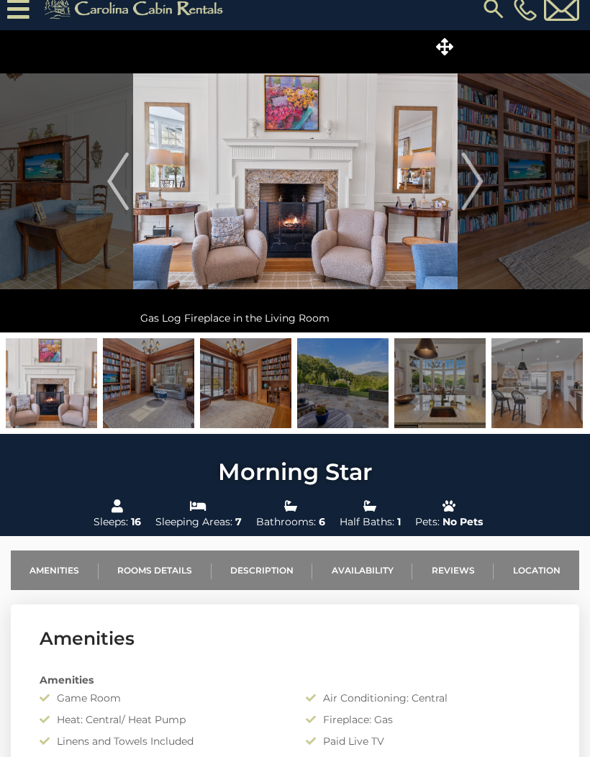
click at [233, 376] on img at bounding box center [245, 383] width 91 height 90
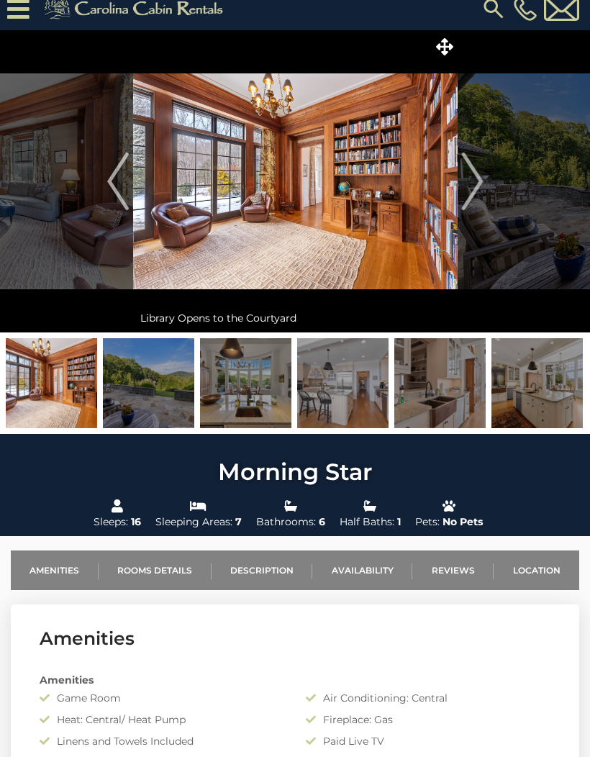
click at [214, 369] on img at bounding box center [245, 383] width 91 height 90
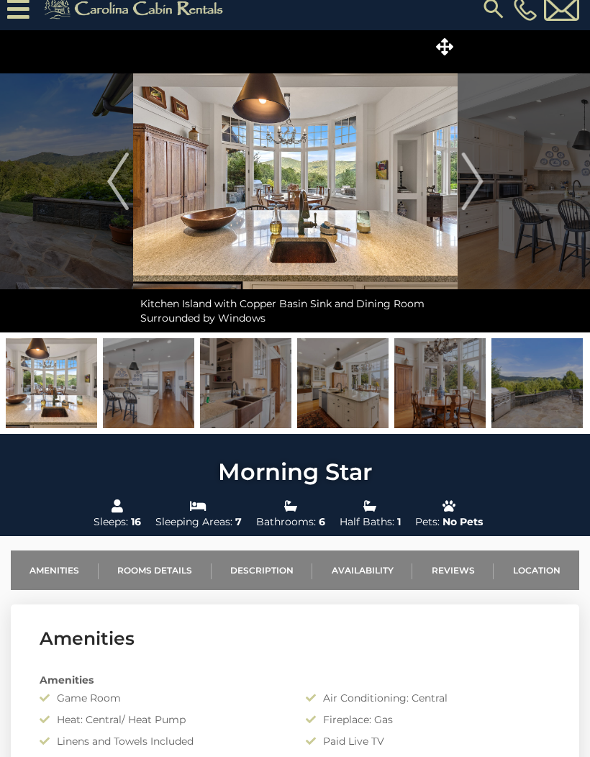
click at [76, 369] on img at bounding box center [51, 383] width 91 height 90
click at [69, 375] on img at bounding box center [51, 383] width 91 height 90
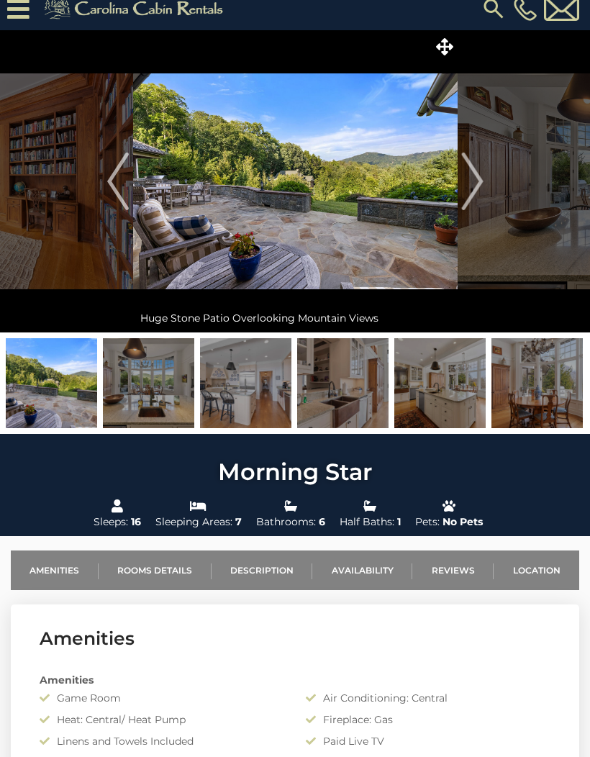
click at [40, 377] on img at bounding box center [51, 383] width 91 height 90
click at [107, 187] on img "Previous" at bounding box center [118, 182] width 22 height 58
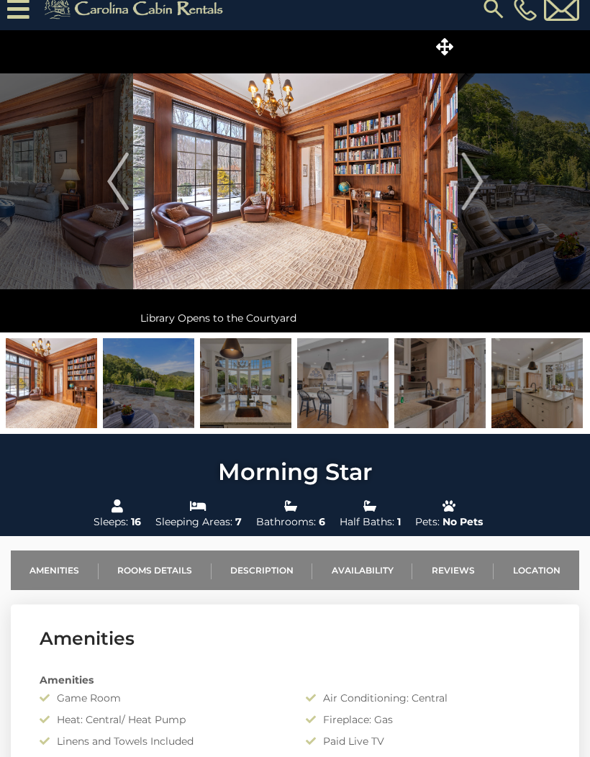
click at [134, 373] on img at bounding box center [148, 383] width 91 height 90
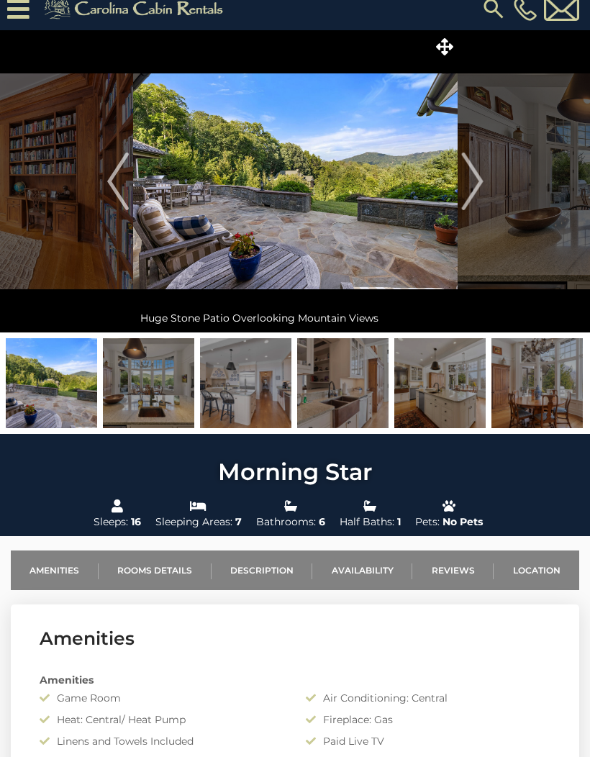
click at [148, 376] on img at bounding box center [148, 383] width 91 height 90
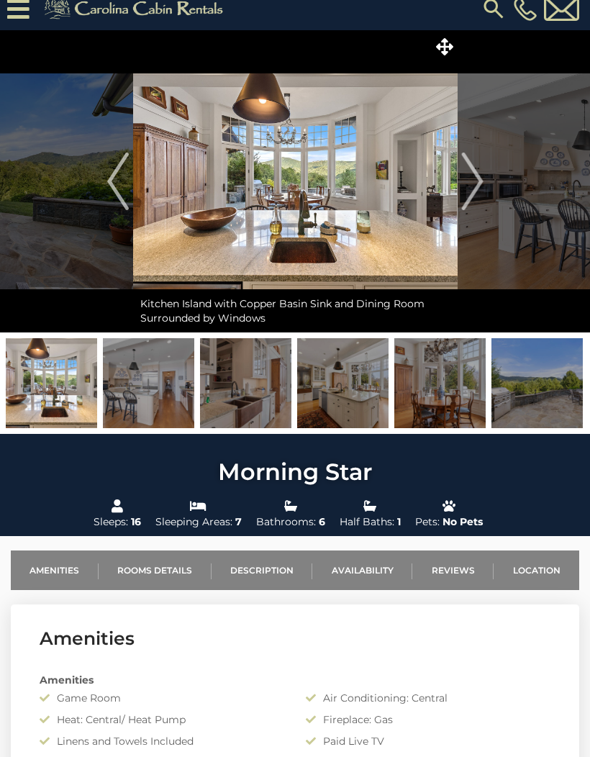
click at [134, 381] on img at bounding box center [148, 383] width 91 height 90
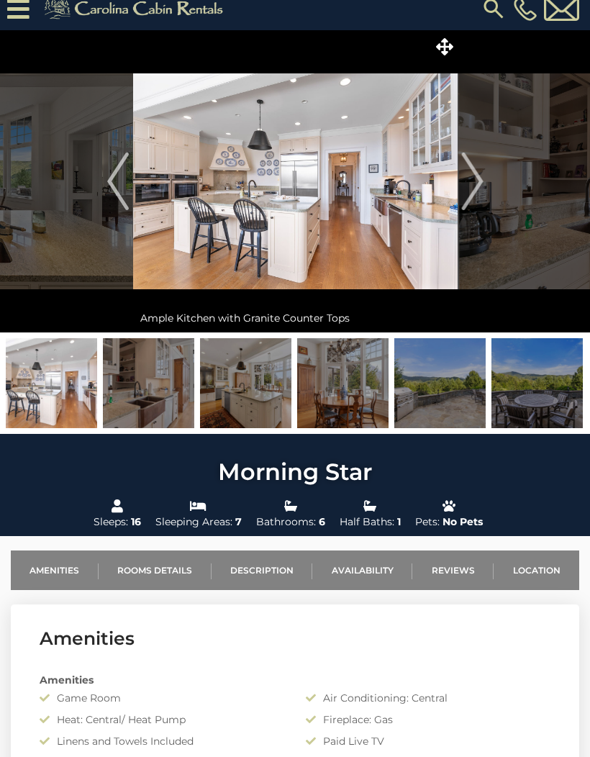
click at [174, 385] on img at bounding box center [148, 383] width 91 height 90
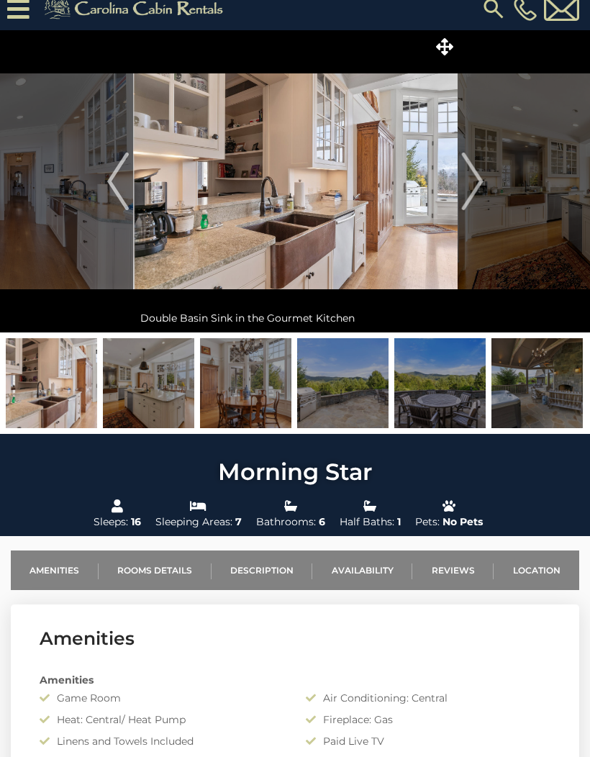
click at [142, 369] on img at bounding box center [148, 383] width 91 height 90
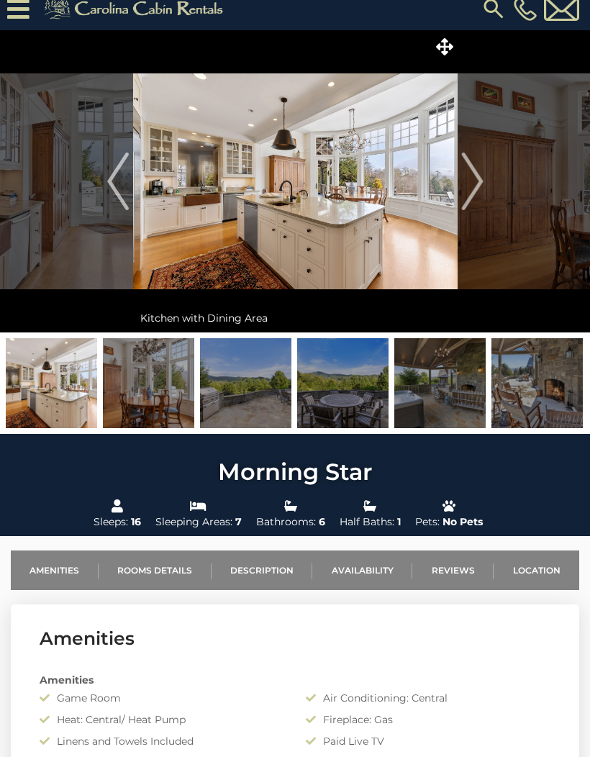
click at [152, 375] on img at bounding box center [148, 383] width 91 height 90
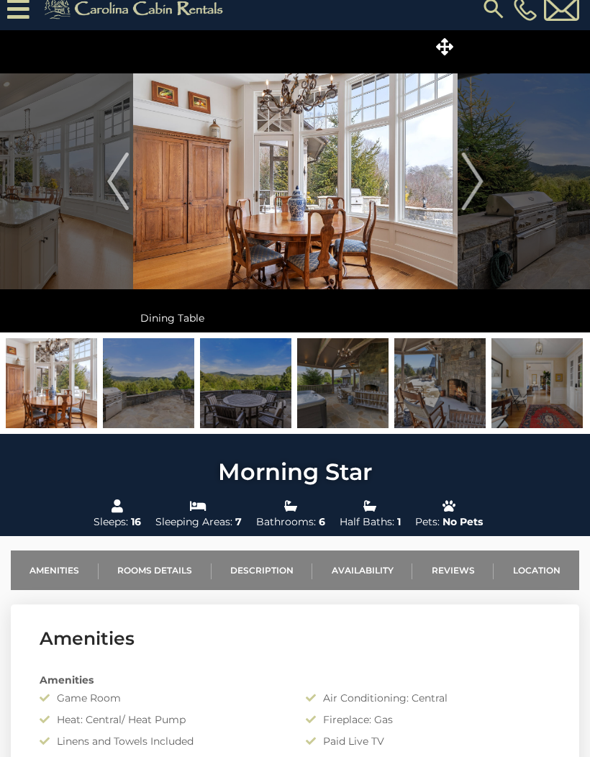
click at [144, 369] on img at bounding box center [148, 383] width 91 height 90
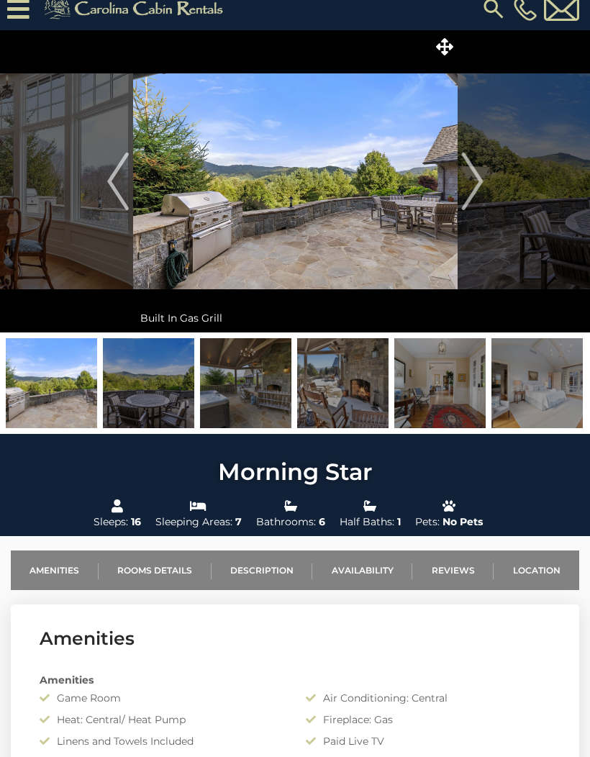
click at [135, 372] on img at bounding box center [148, 383] width 91 height 90
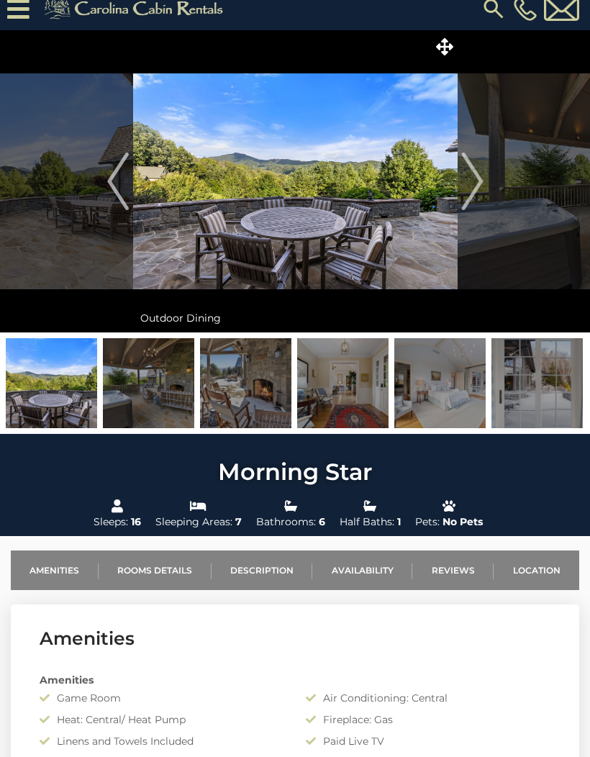
click at [132, 371] on img at bounding box center [148, 383] width 91 height 90
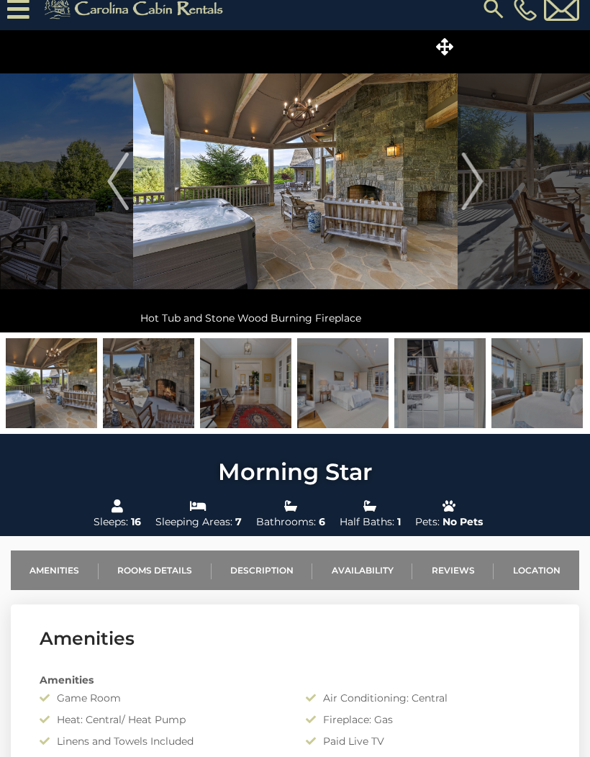
click at [148, 379] on img at bounding box center [148, 383] width 91 height 90
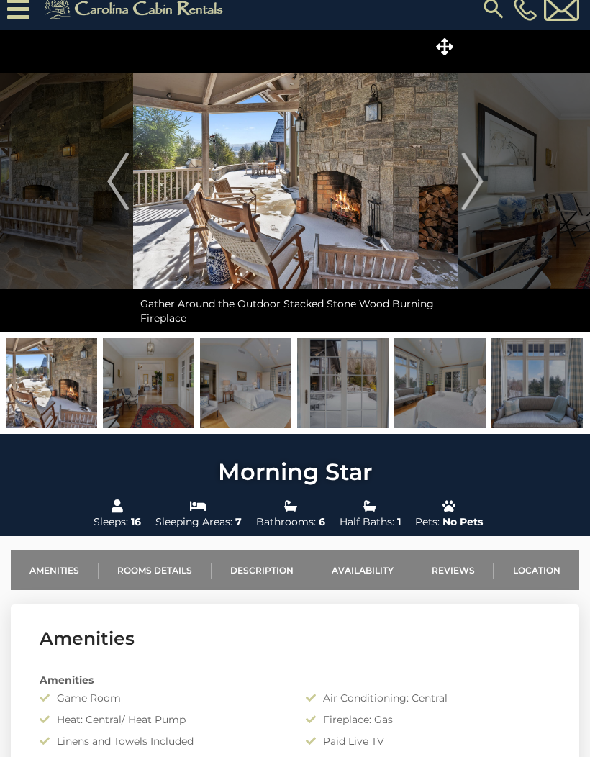
click at [143, 377] on img at bounding box center [148, 383] width 91 height 90
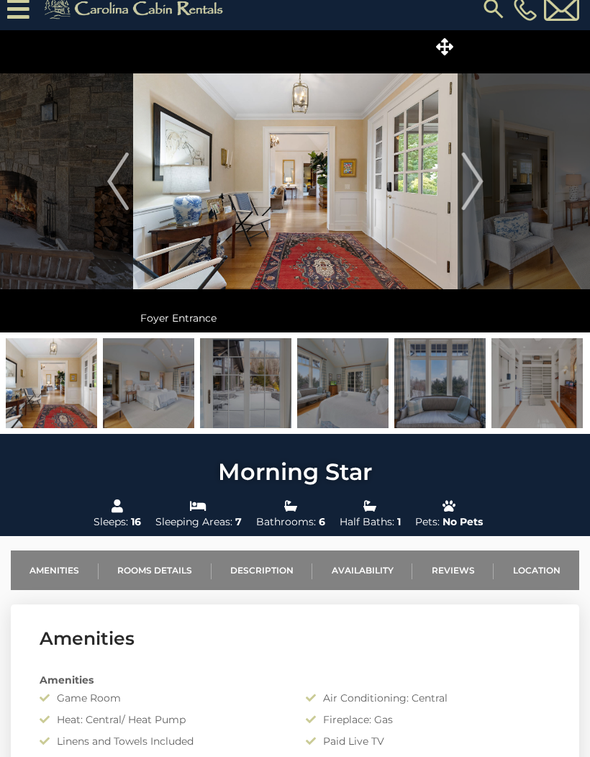
click at [129, 392] on img at bounding box center [148, 383] width 91 height 90
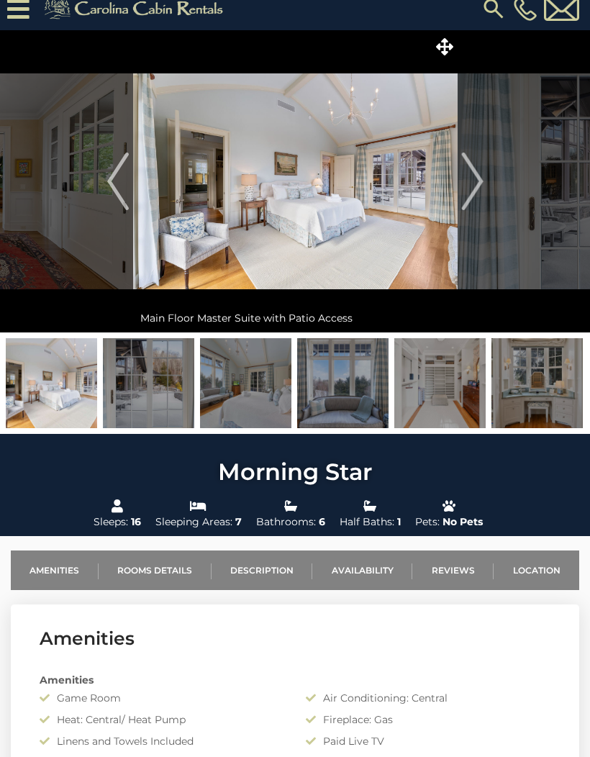
click at [153, 381] on img at bounding box center [148, 383] width 91 height 90
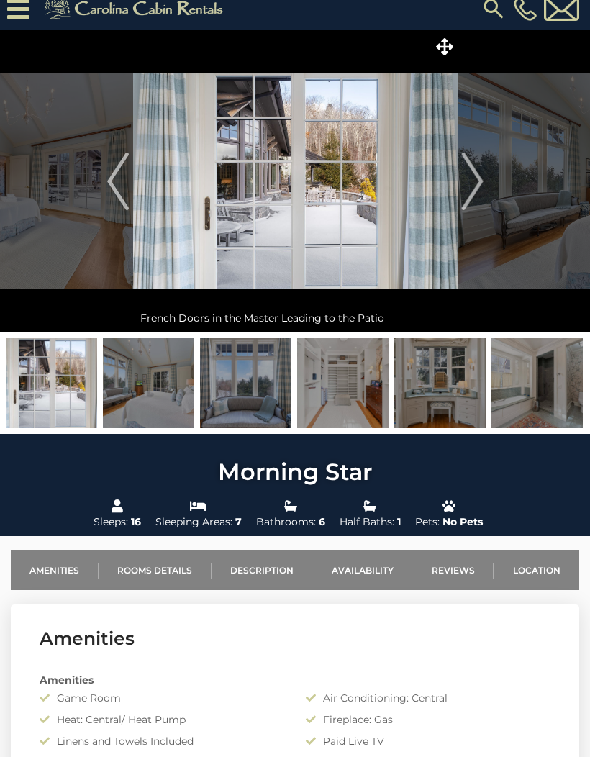
click at [141, 377] on img at bounding box center [148, 383] width 91 height 90
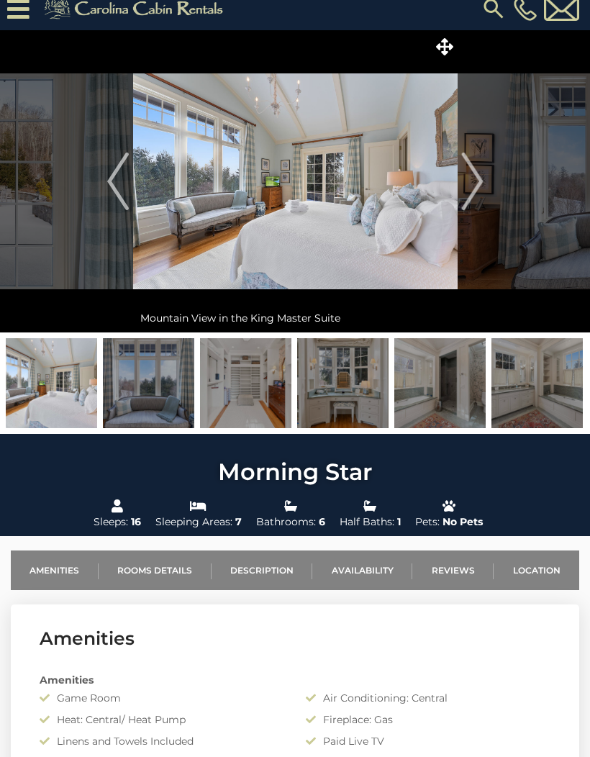
click at [22, 361] on img at bounding box center [51, 383] width 91 height 90
click at [123, 190] on img "Previous" at bounding box center [118, 182] width 22 height 58
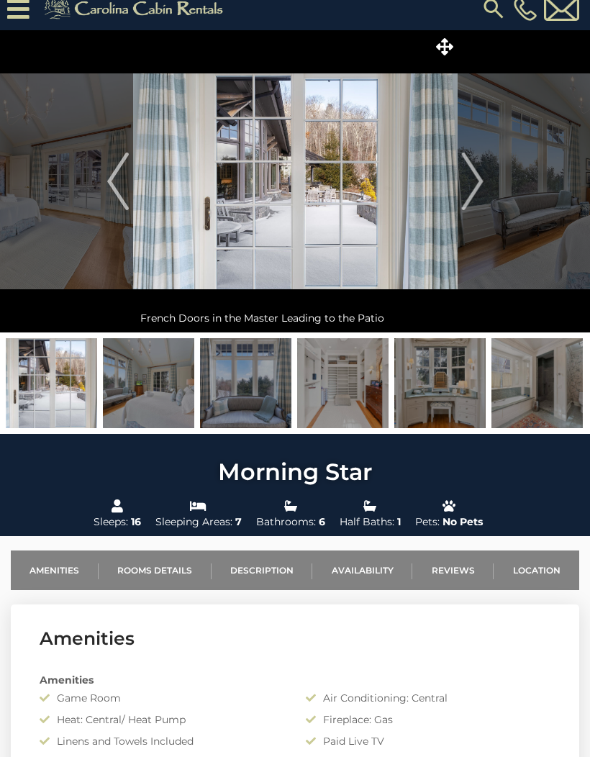
click at [138, 372] on img at bounding box center [148, 383] width 91 height 90
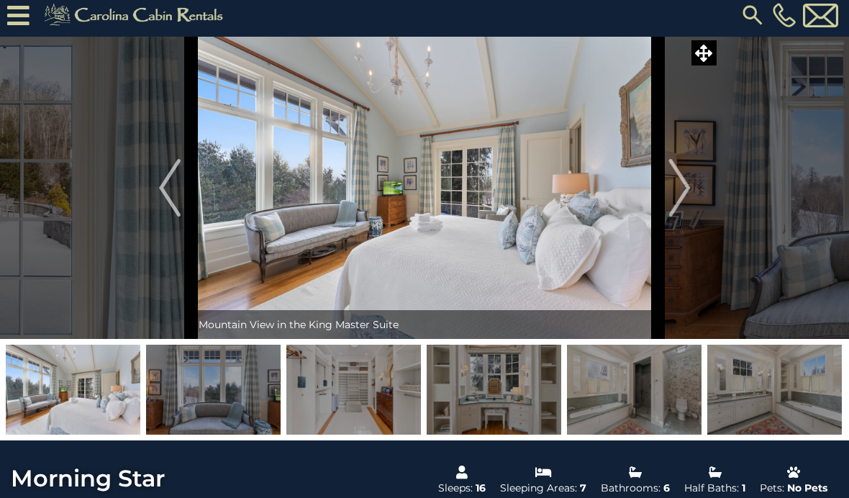
scroll to position [0, 0]
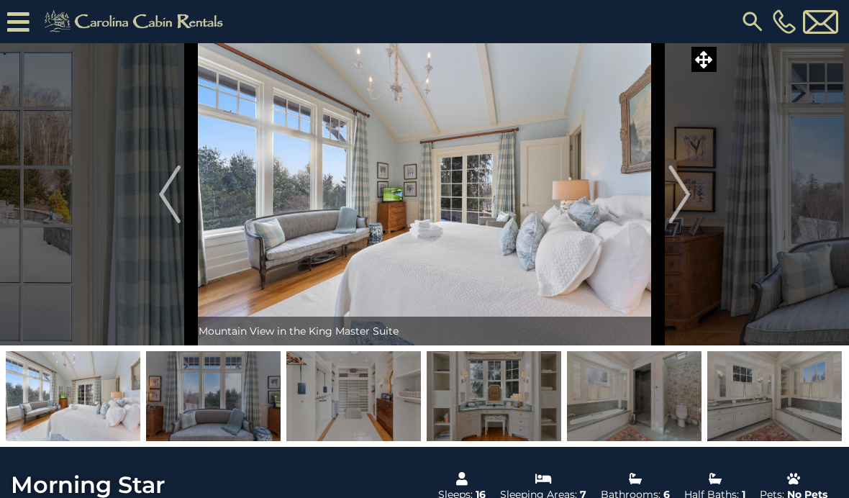
click at [240, 414] on img at bounding box center [213, 396] width 135 height 90
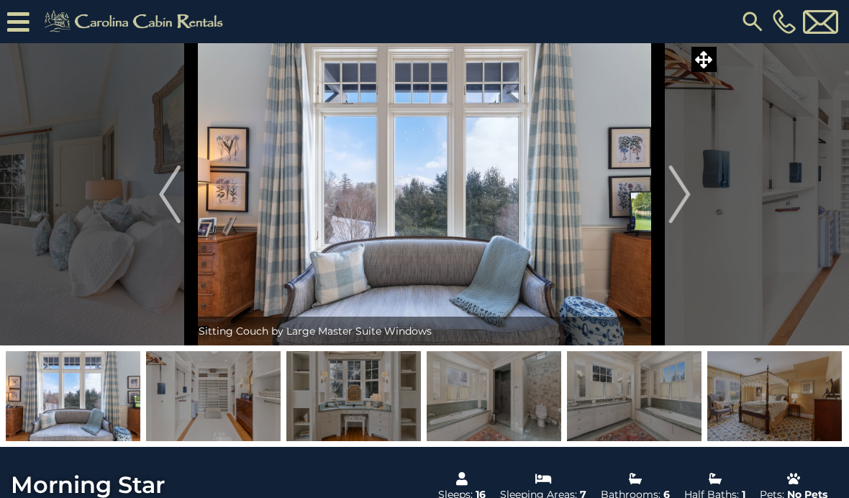
click at [253, 410] on img at bounding box center [213, 396] width 135 height 90
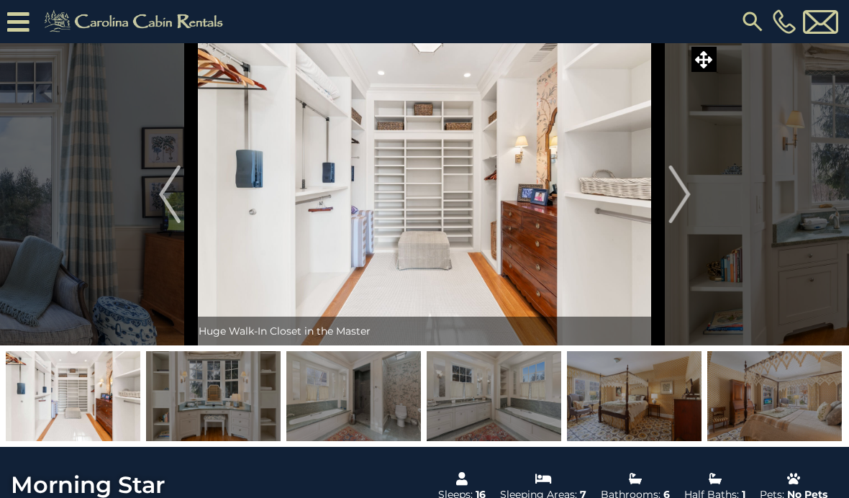
click at [253, 400] on img at bounding box center [213, 396] width 135 height 90
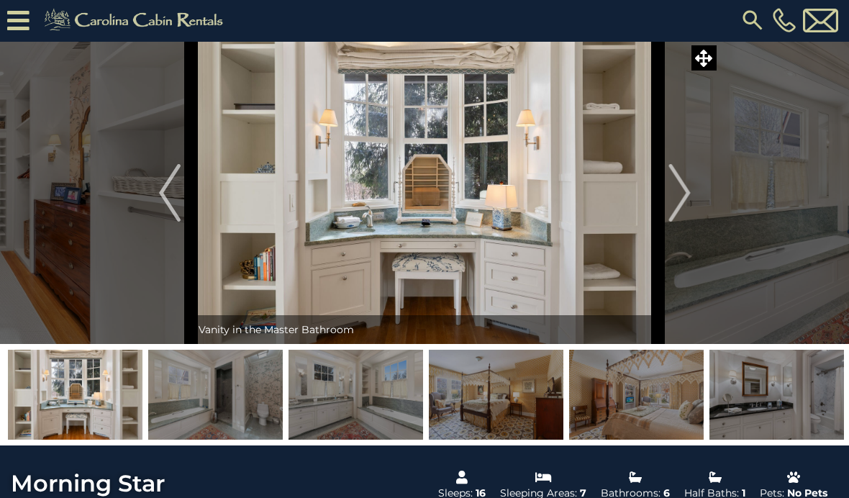
scroll to position [2, 0]
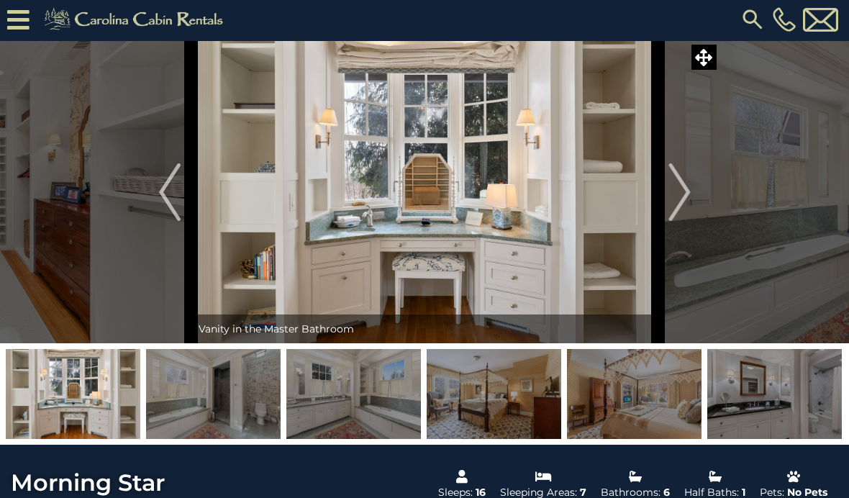
click at [445, 435] on img at bounding box center [494, 394] width 135 height 90
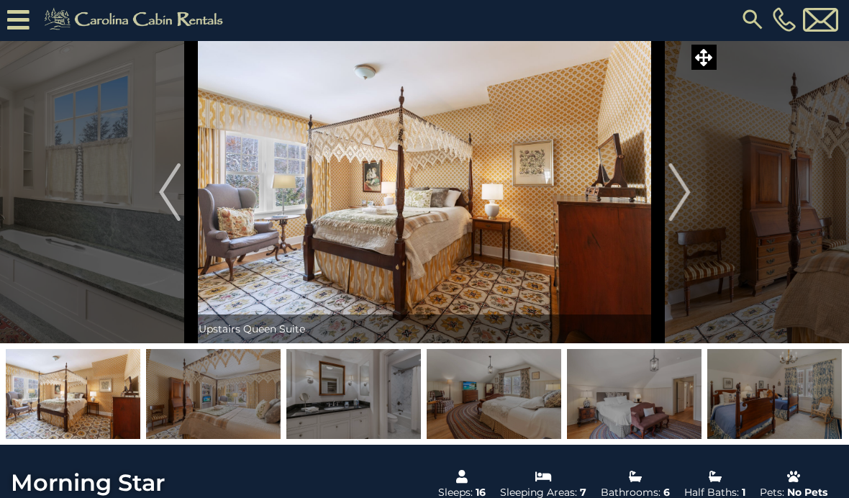
click at [348, 396] on img at bounding box center [353, 394] width 135 height 90
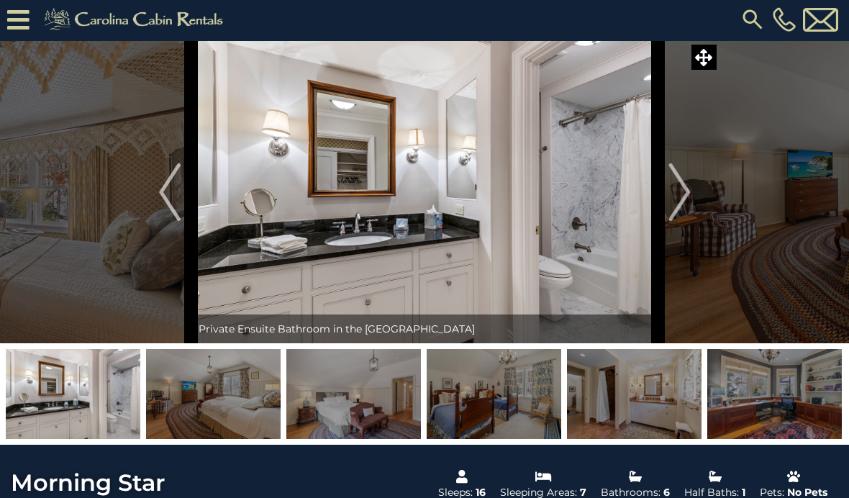
click at [217, 397] on img at bounding box center [213, 394] width 135 height 90
click at [160, 404] on img at bounding box center [213, 394] width 135 height 90
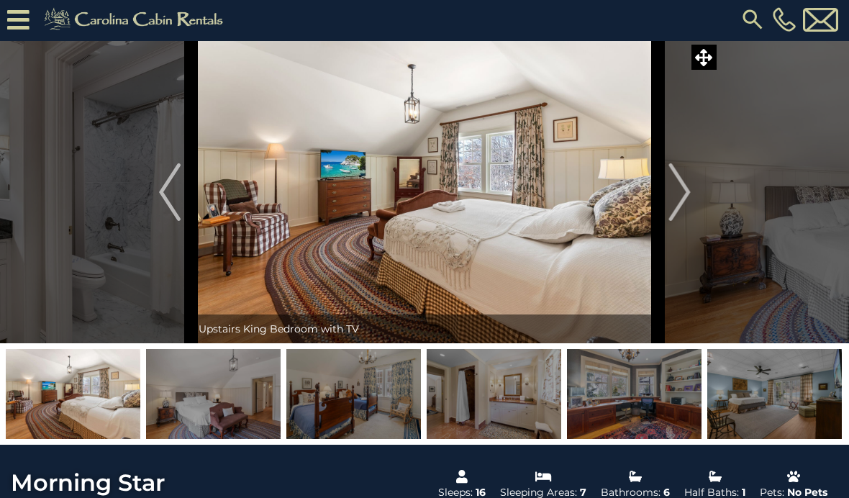
click at [160, 189] on img "Previous" at bounding box center [170, 192] width 22 height 58
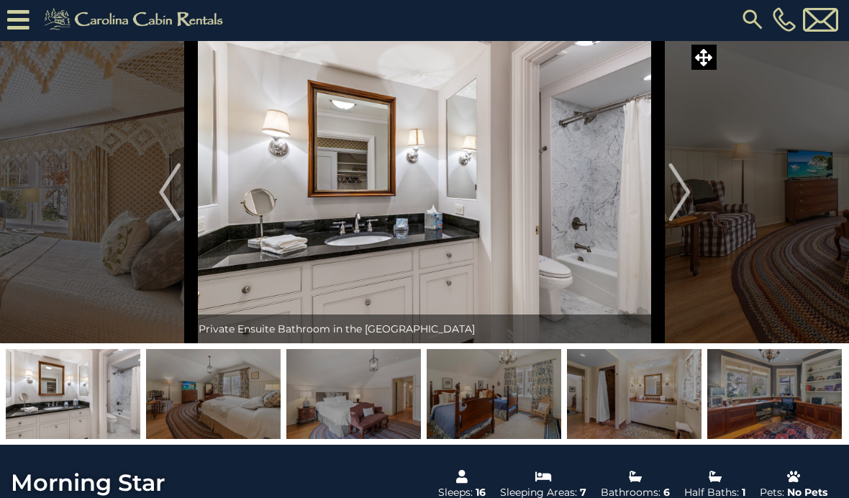
click at [349, 412] on img at bounding box center [353, 394] width 135 height 90
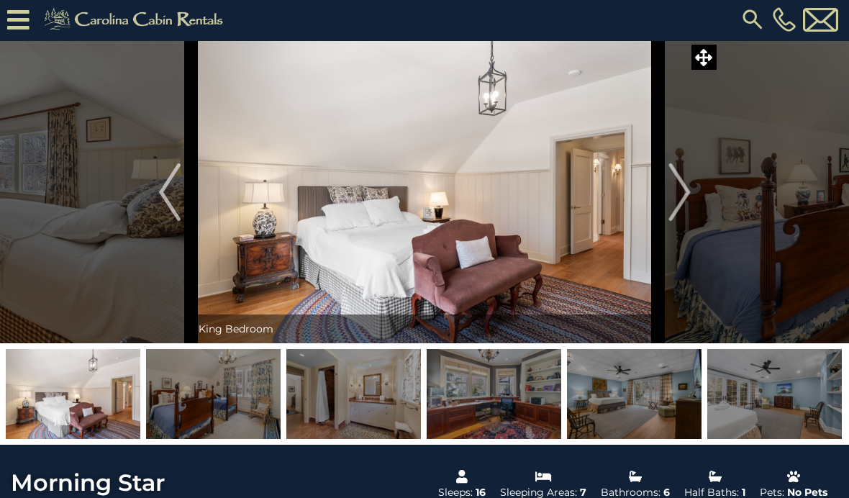
click at [258, 384] on img at bounding box center [213, 394] width 135 height 90
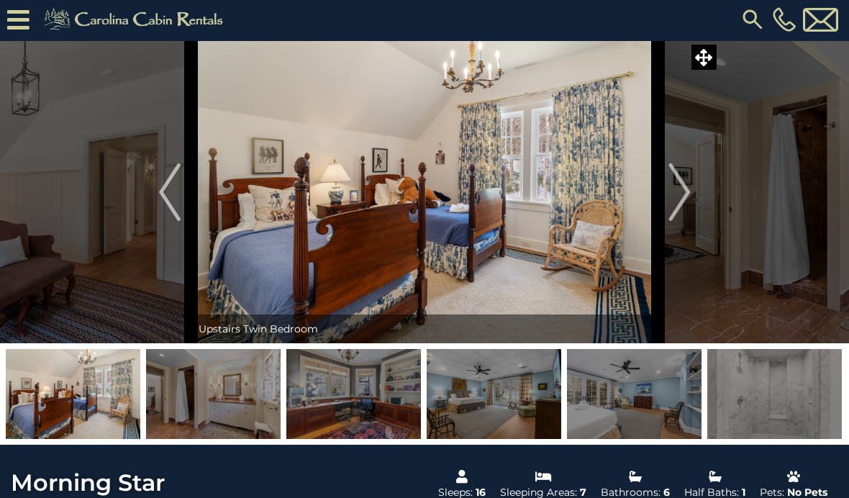
click at [251, 407] on img at bounding box center [213, 394] width 135 height 90
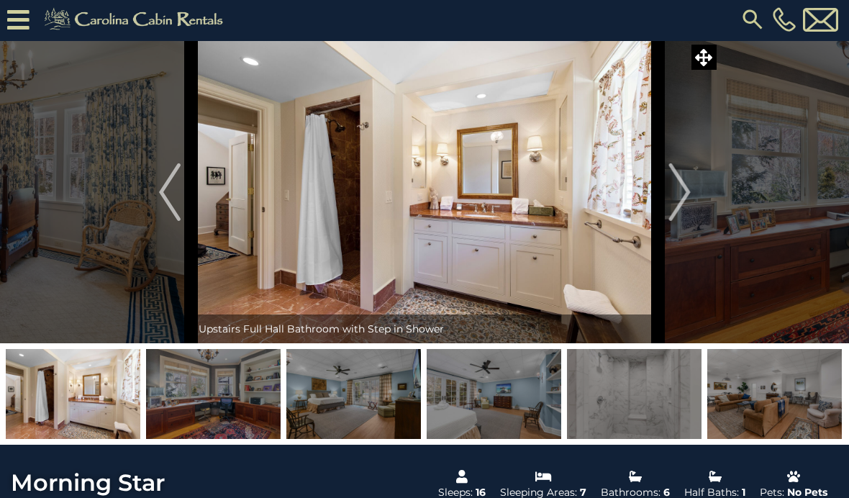
click at [249, 404] on img at bounding box center [213, 394] width 135 height 90
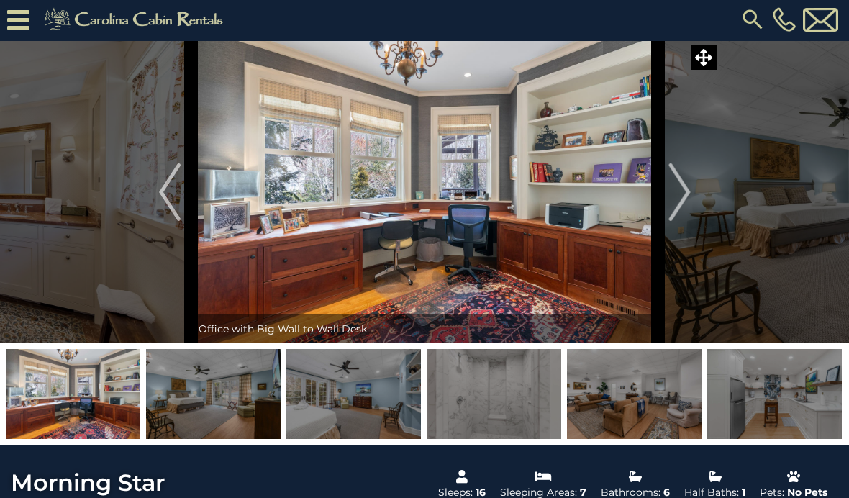
click at [235, 399] on img at bounding box center [213, 394] width 135 height 90
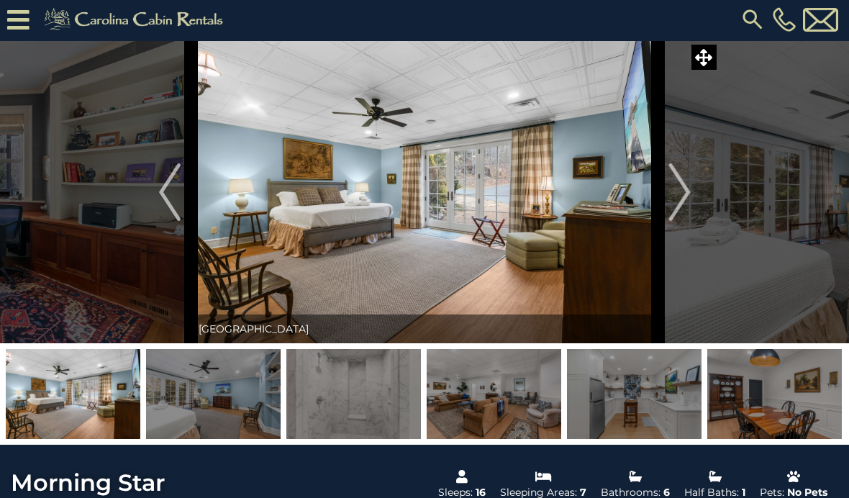
click at [242, 410] on img at bounding box center [213, 394] width 135 height 90
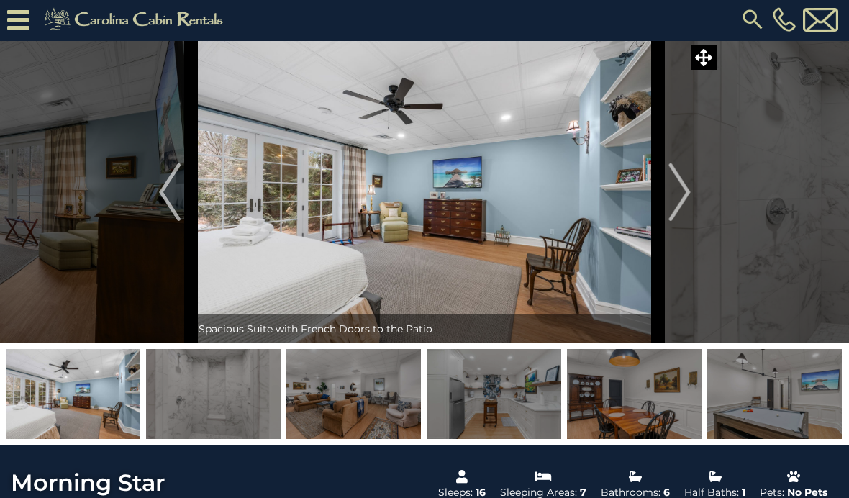
click at [319, 415] on img at bounding box center [353, 394] width 135 height 90
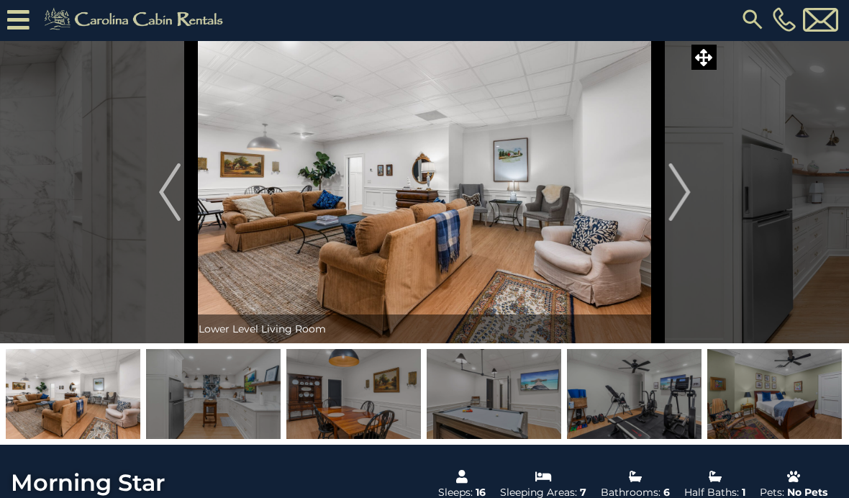
click at [260, 403] on img at bounding box center [213, 394] width 135 height 90
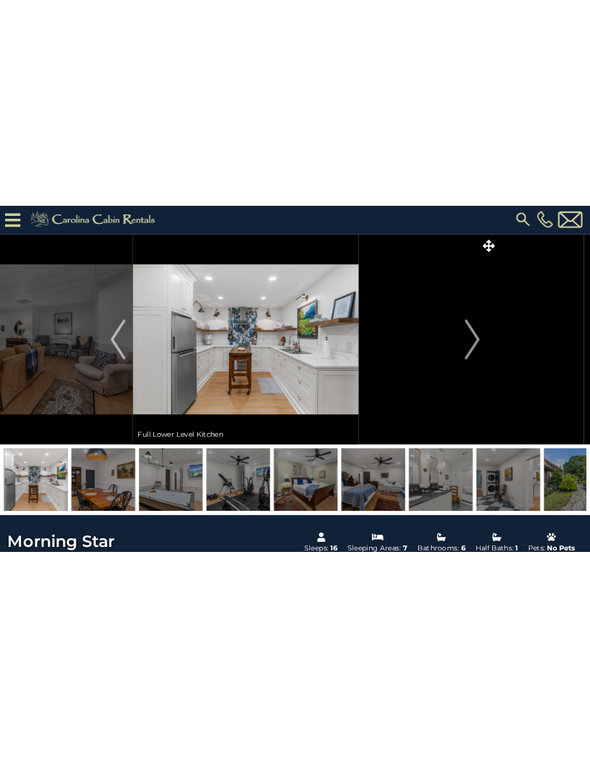
scroll to position [0, 0]
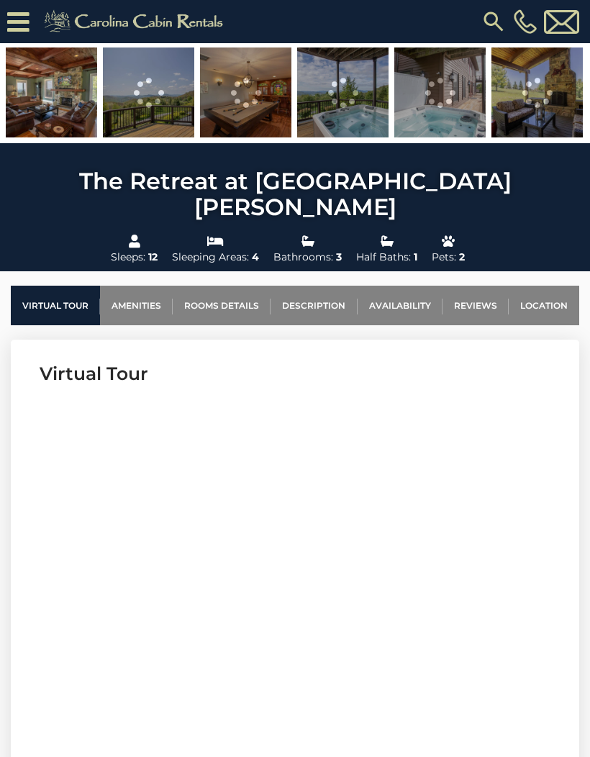
scroll to position [381, 0]
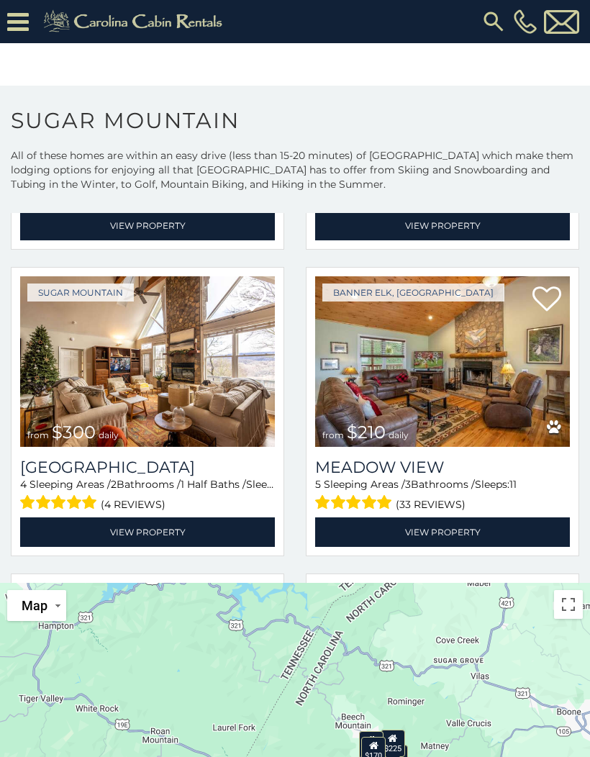
scroll to position [2769, 0]
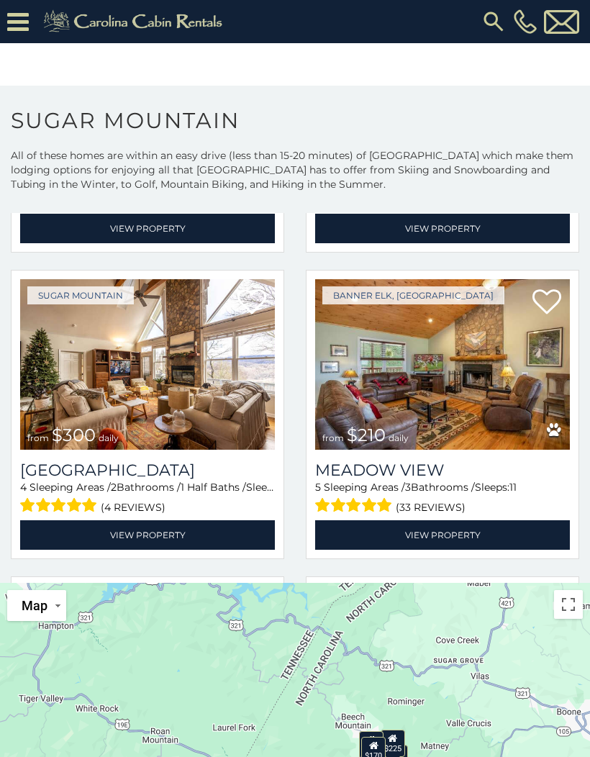
click at [69, 497] on link "View Property" at bounding box center [147, 535] width 255 height 30
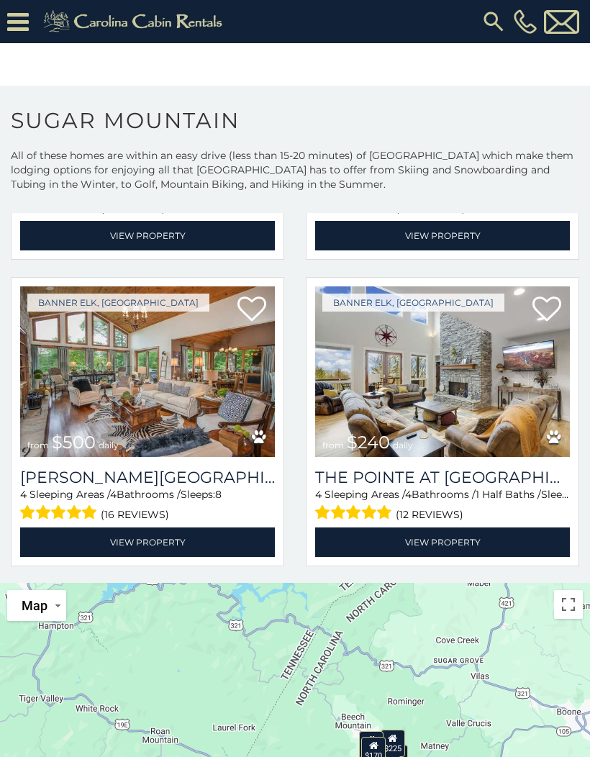
scroll to position [3078, 0]
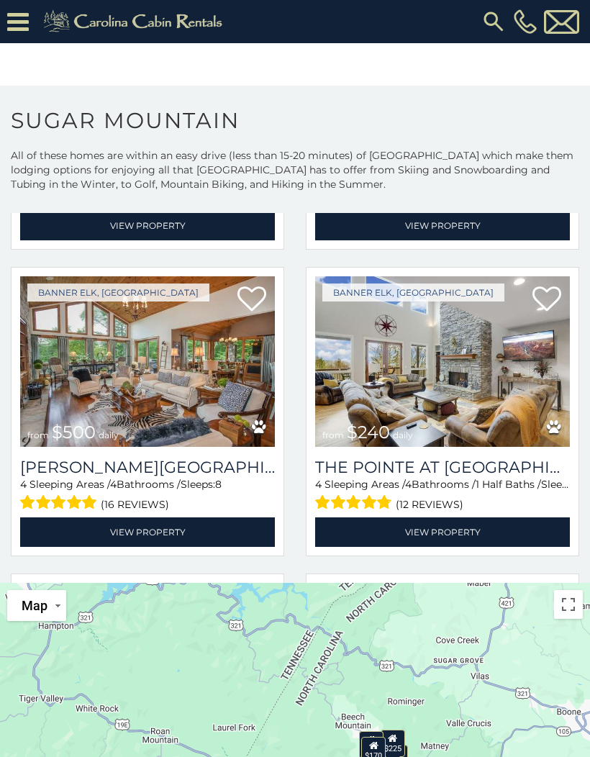
click at [94, 497] on link "View Property" at bounding box center [147, 532] width 255 height 30
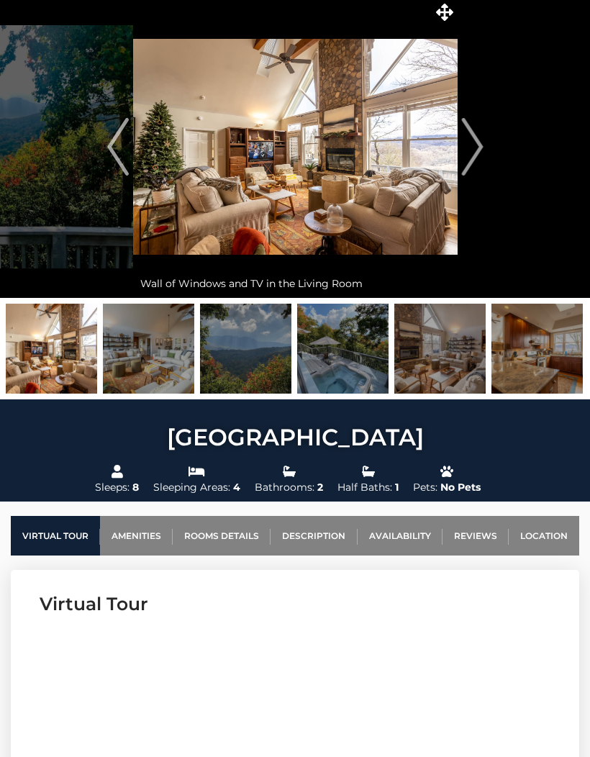
scroll to position [47, 0]
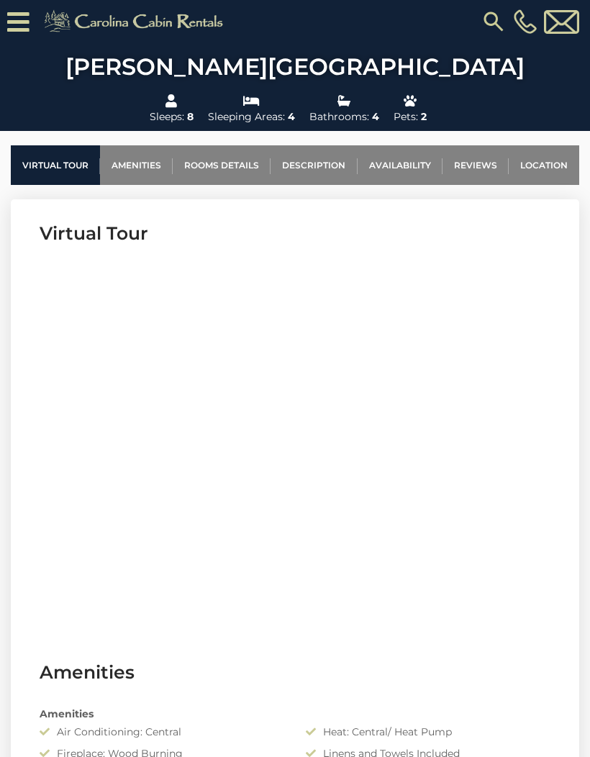
scroll to position [494, 0]
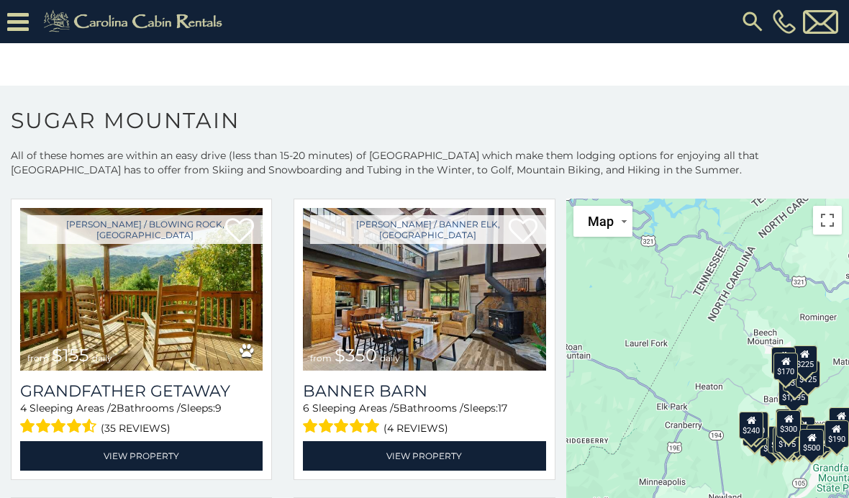
scroll to position [3381, 0]
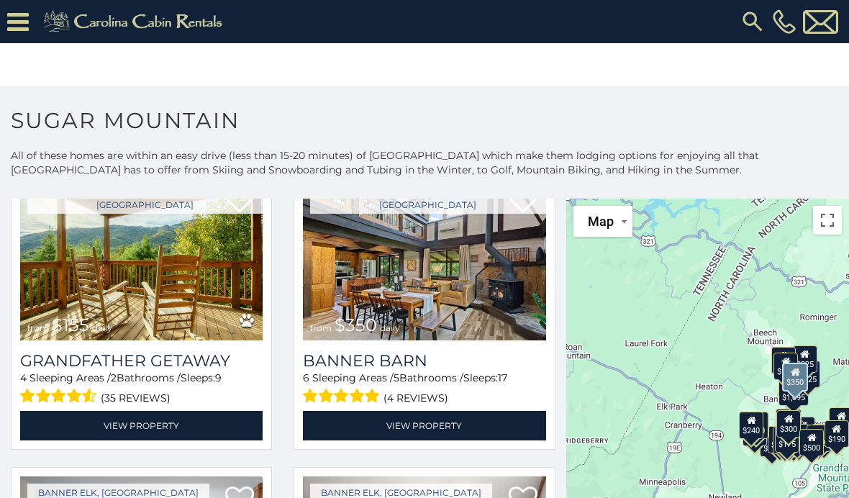
click at [504, 306] on img at bounding box center [424, 259] width 243 height 163
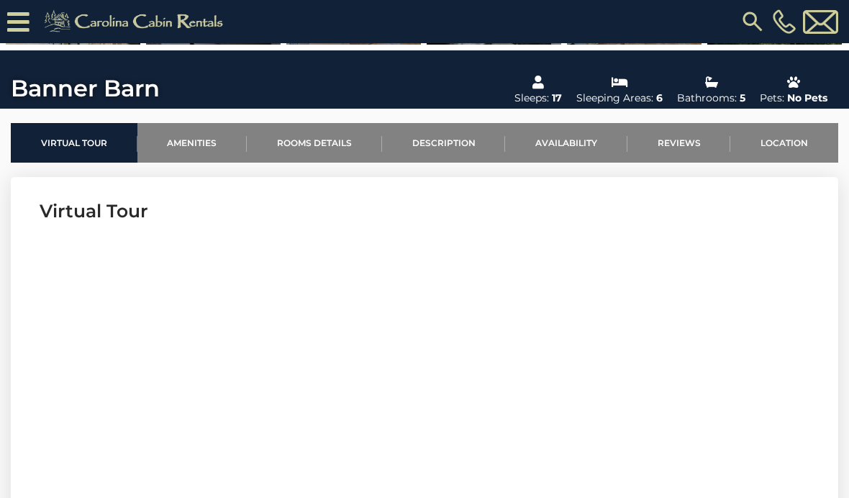
scroll to position [442, 0]
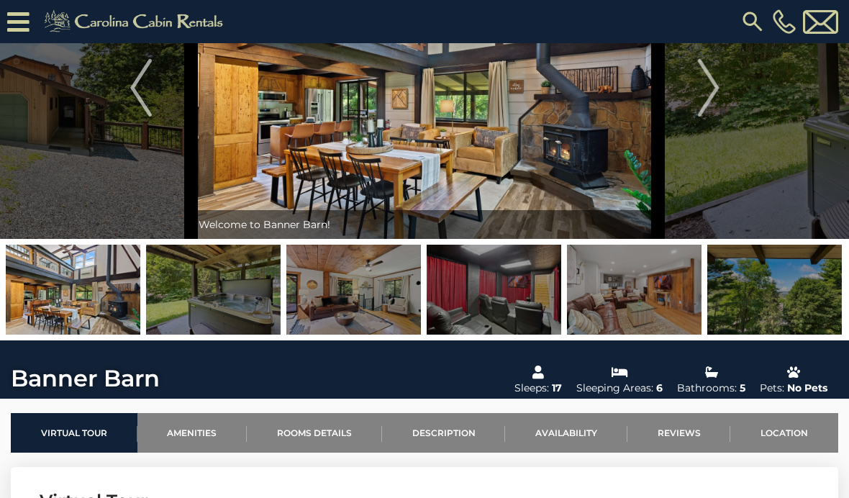
scroll to position [96, 0]
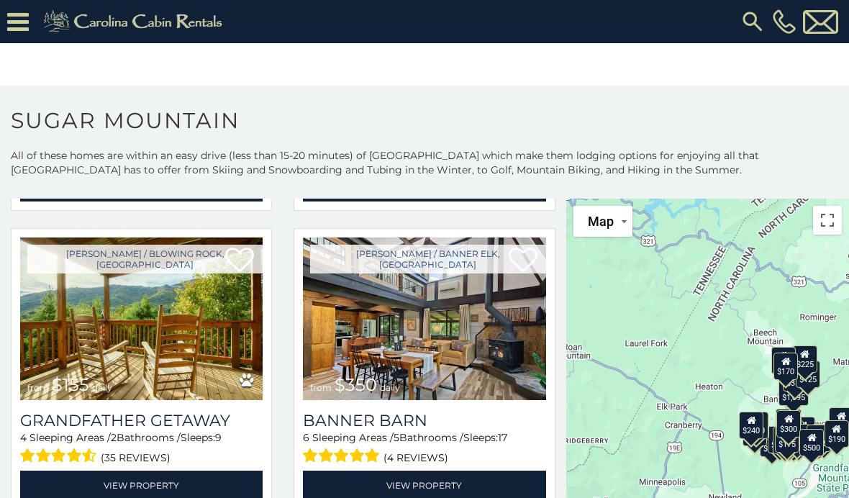
scroll to position [3326, 0]
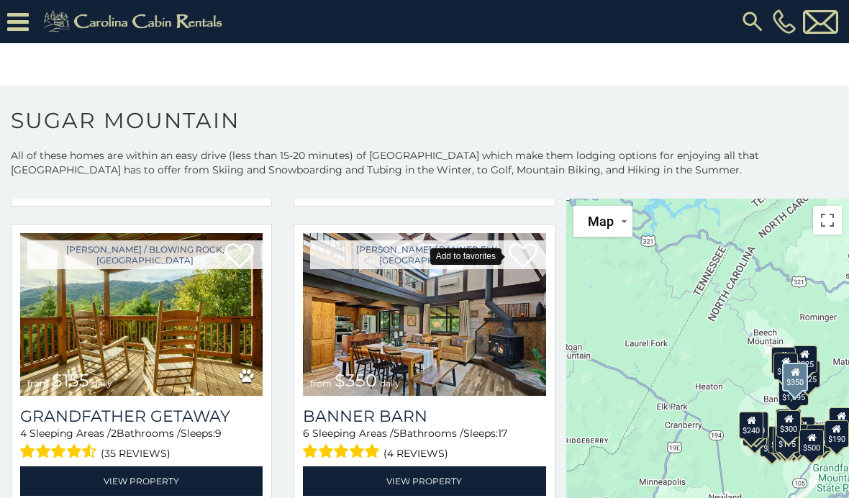
click at [520, 272] on link at bounding box center [523, 257] width 29 height 30
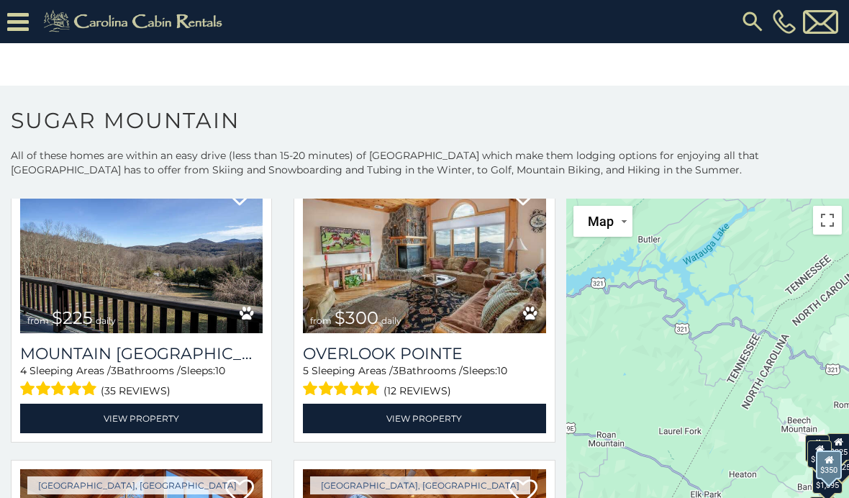
scroll to position [4072, 0]
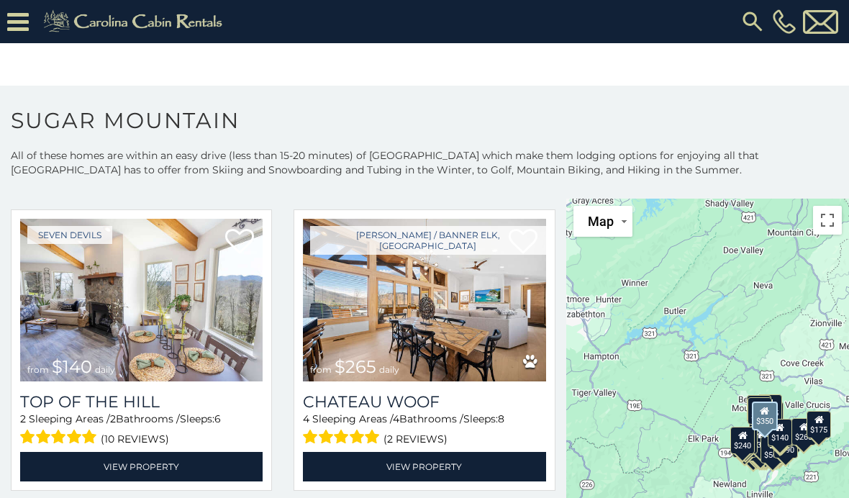
scroll to position [4835, 0]
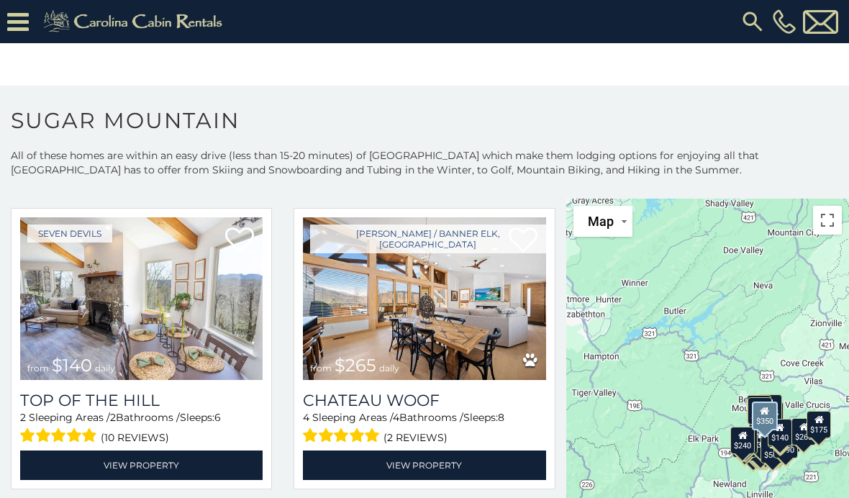
click at [369, 477] on link "View Property" at bounding box center [424, 466] width 243 height 30
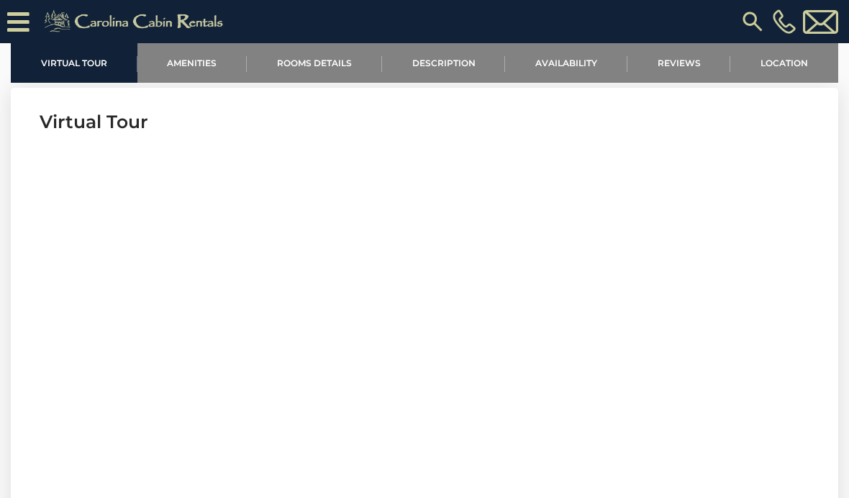
scroll to position [488, 0]
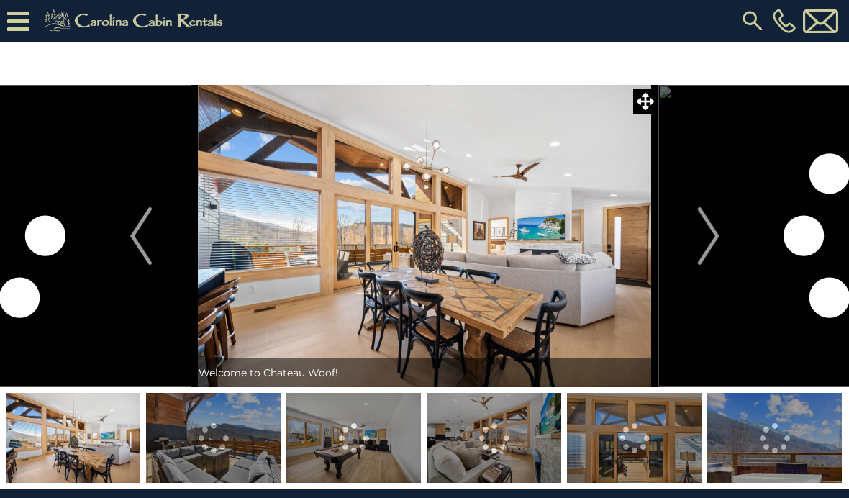
scroll to position [1, 0]
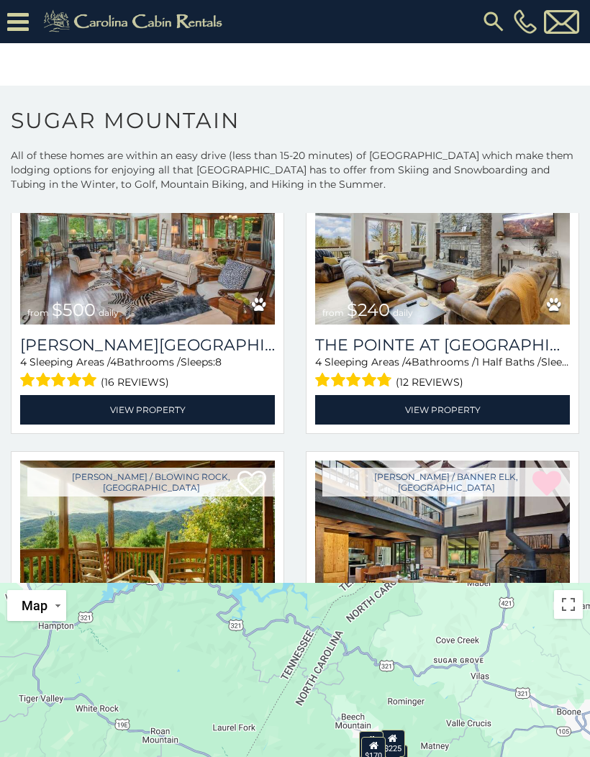
scroll to position [3198, 0]
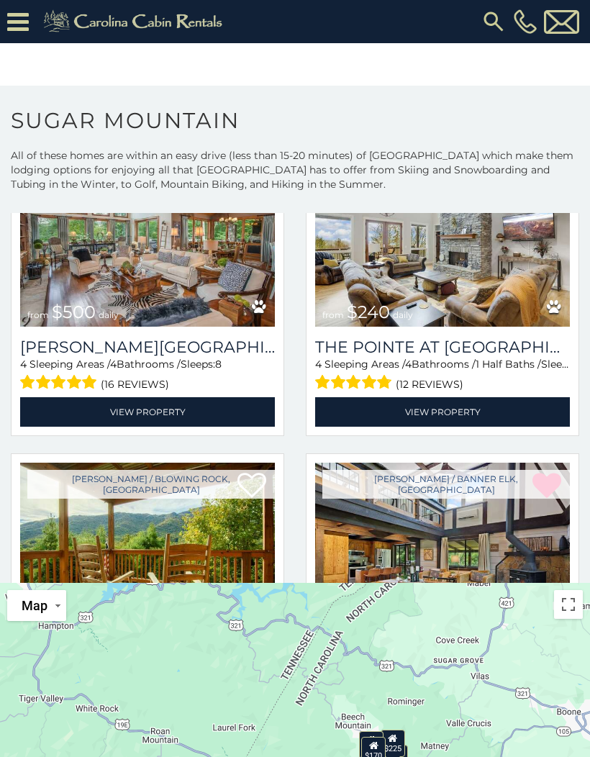
click at [482, 306] on img at bounding box center [442, 241] width 255 height 171
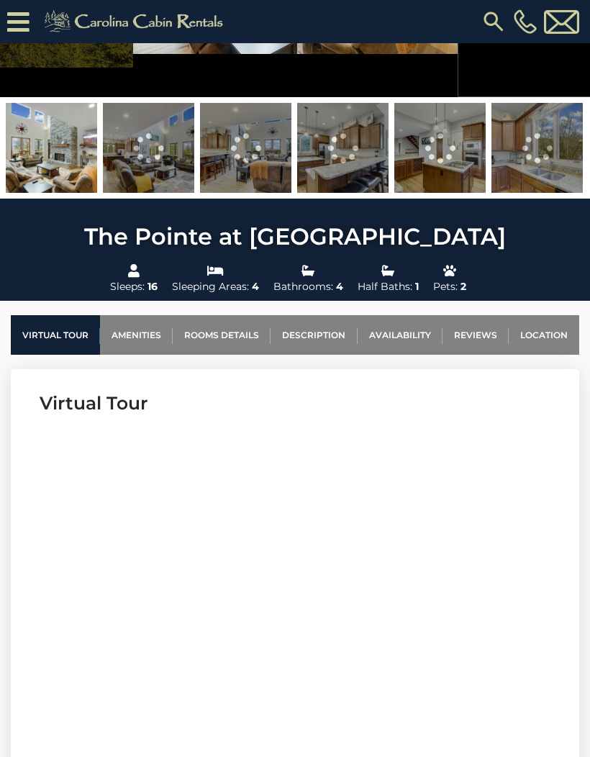
scroll to position [325, 0]
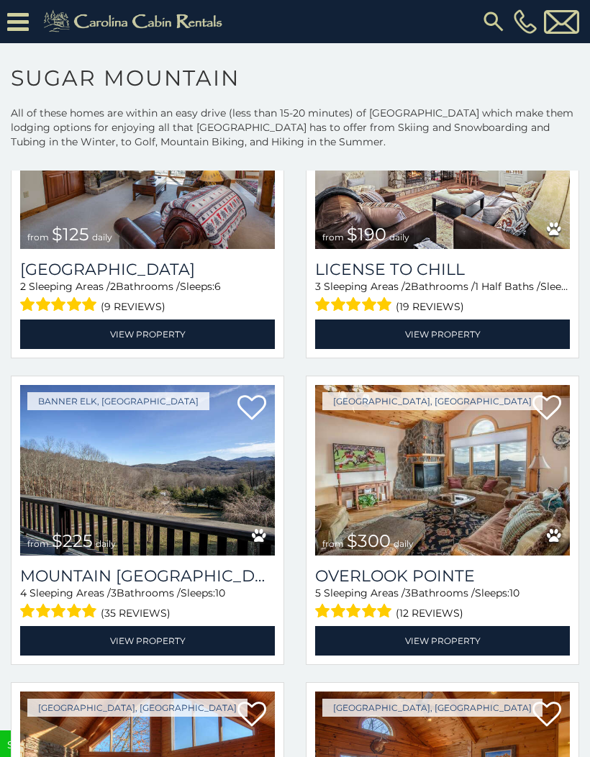
scroll to position [3942, 0]
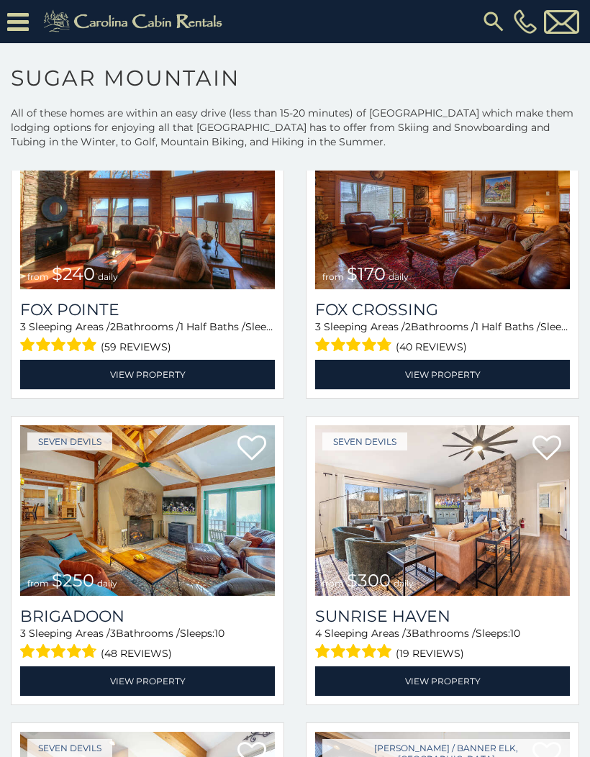
scroll to position [4422, 0]
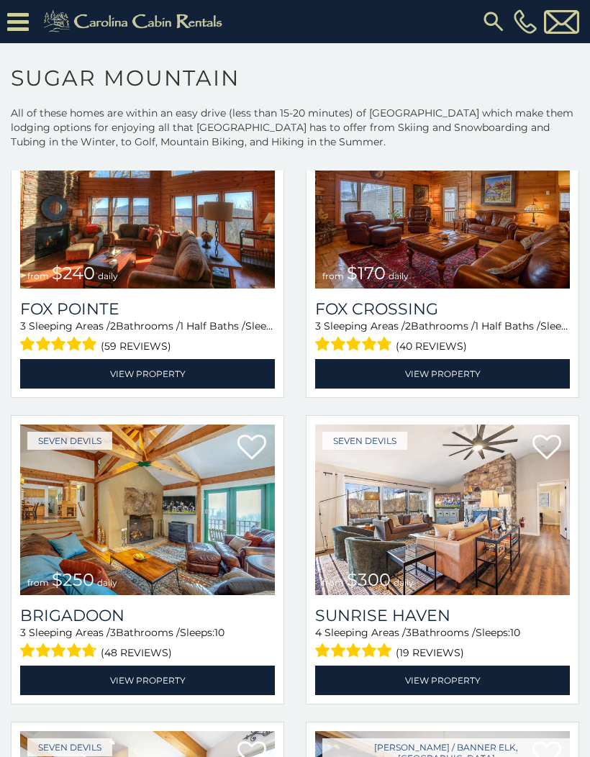
click at [482, 559] on img at bounding box center [442, 510] width 255 height 171
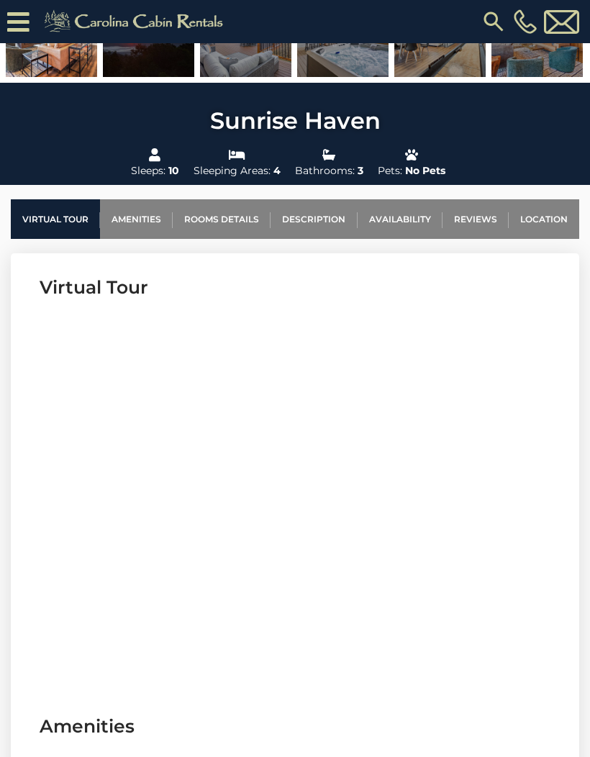
scroll to position [443, 0]
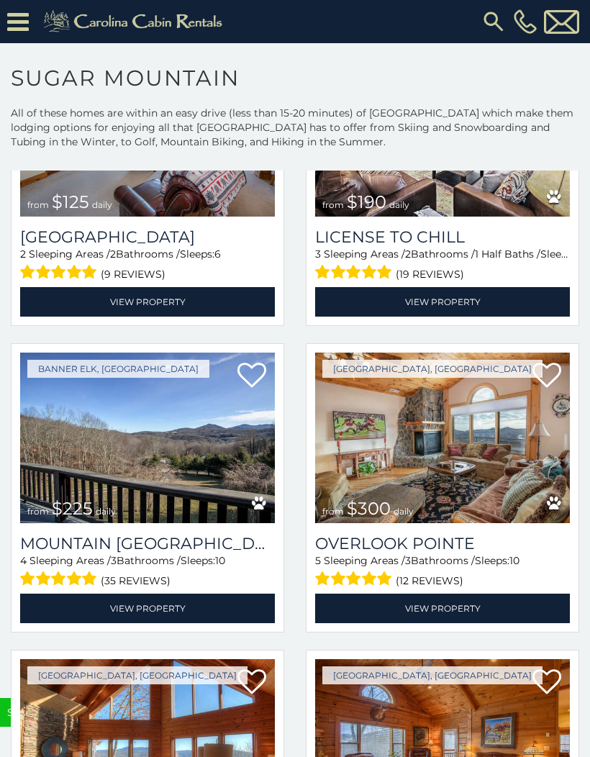
scroll to position [3946, 0]
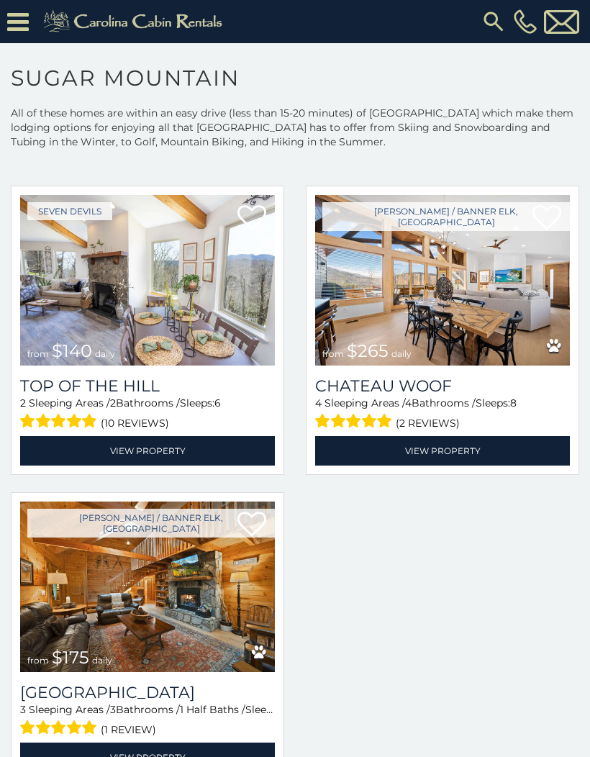
scroll to position [4967, 0]
click at [99, 244] on img at bounding box center [147, 280] width 255 height 171
click at [109, 251] on img at bounding box center [147, 280] width 255 height 171
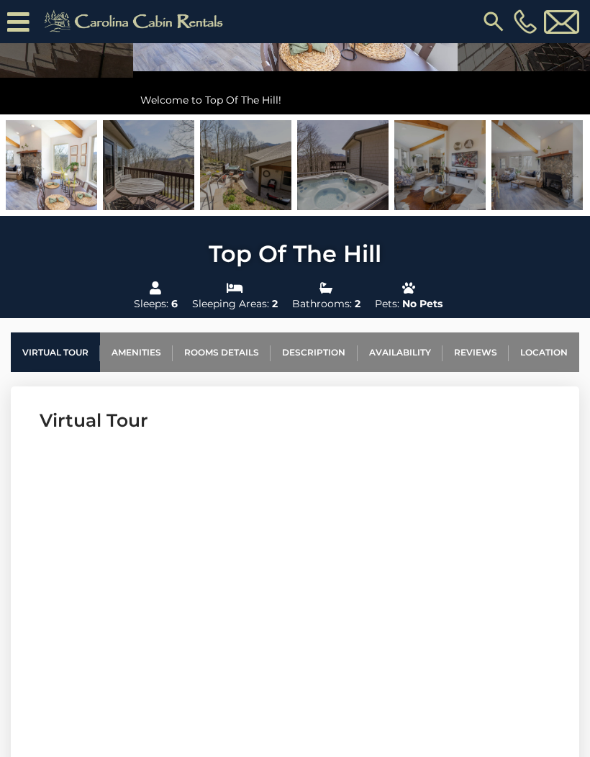
scroll to position [307, 0]
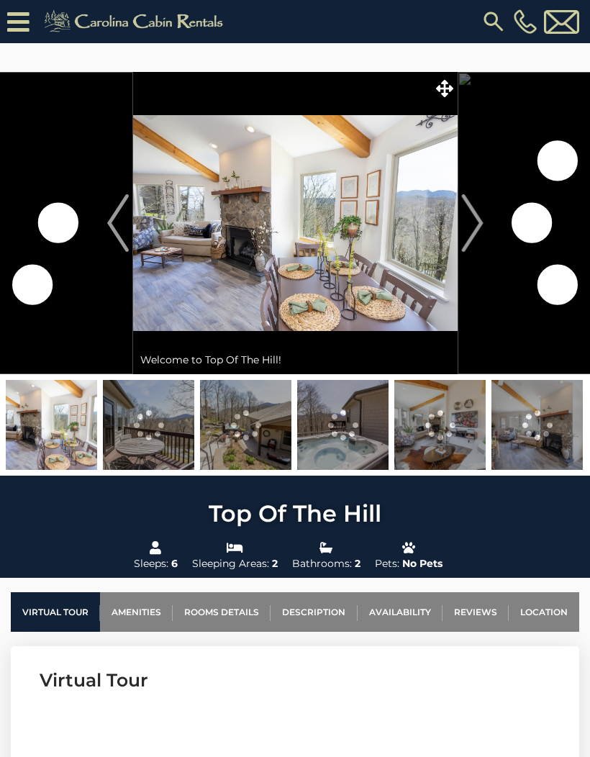
scroll to position [311, 0]
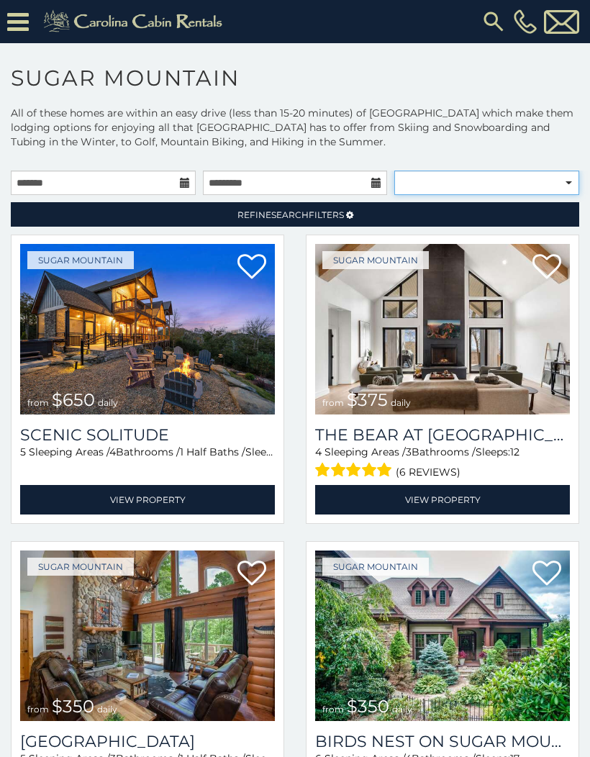
click at [463, 184] on select "**********" at bounding box center [486, 183] width 185 height 24
